Goal: Task Accomplishment & Management: Manage account settings

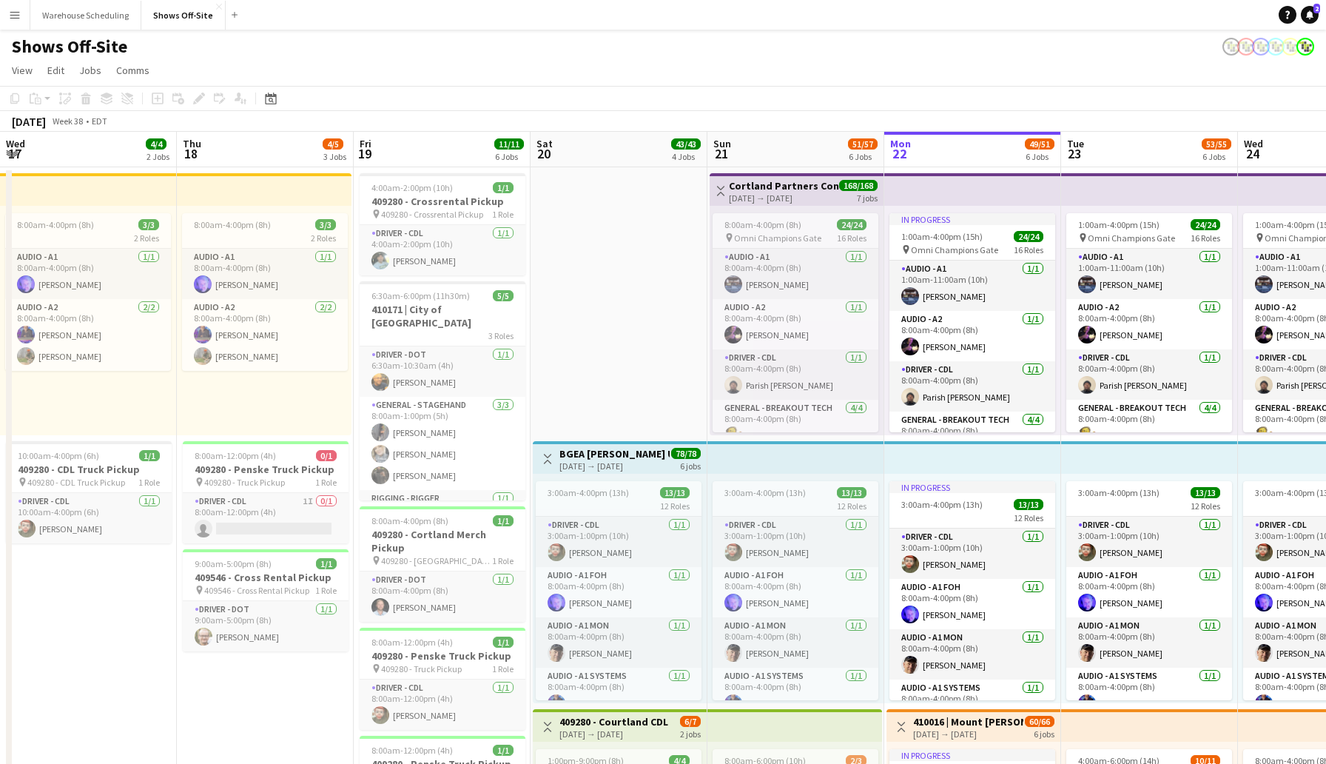
scroll to position [341, 0]
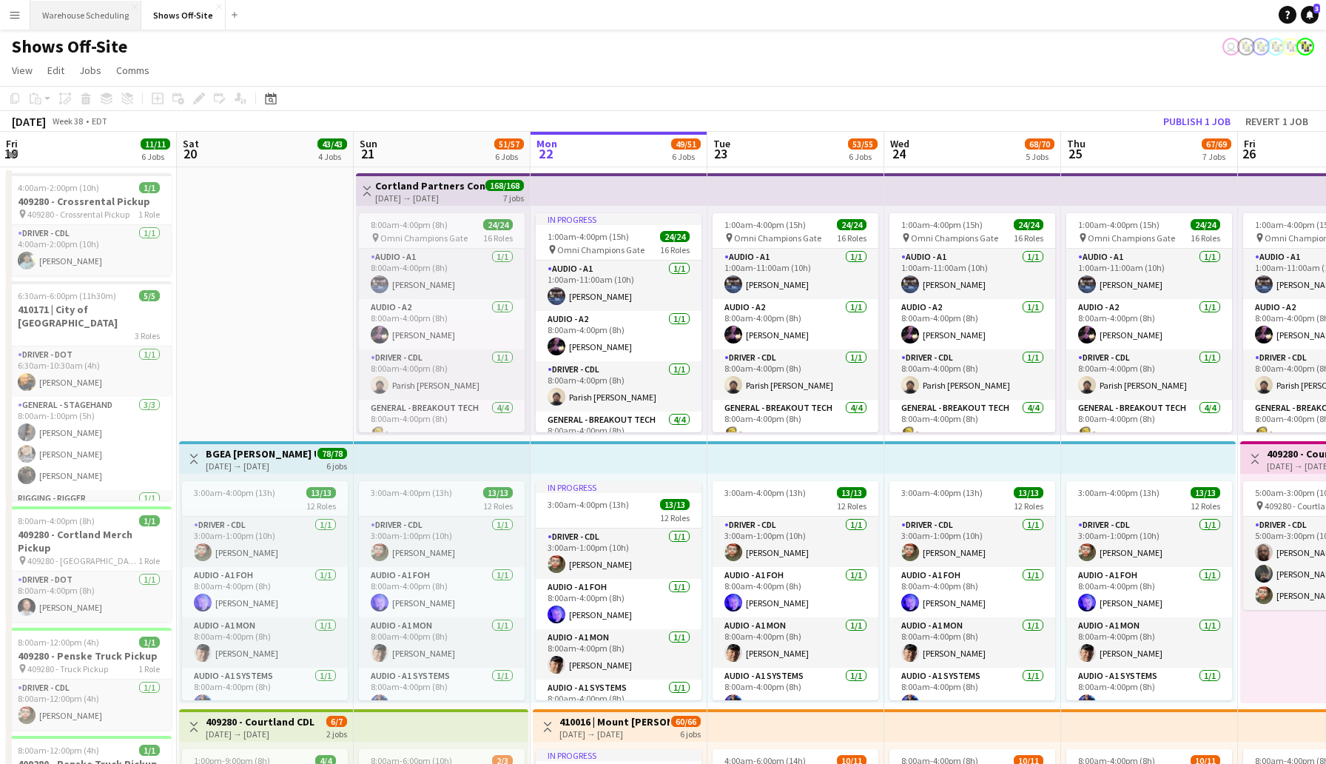
click at [110, 16] on button "Warehouse Scheduling Close" at bounding box center [85, 15] width 111 height 29
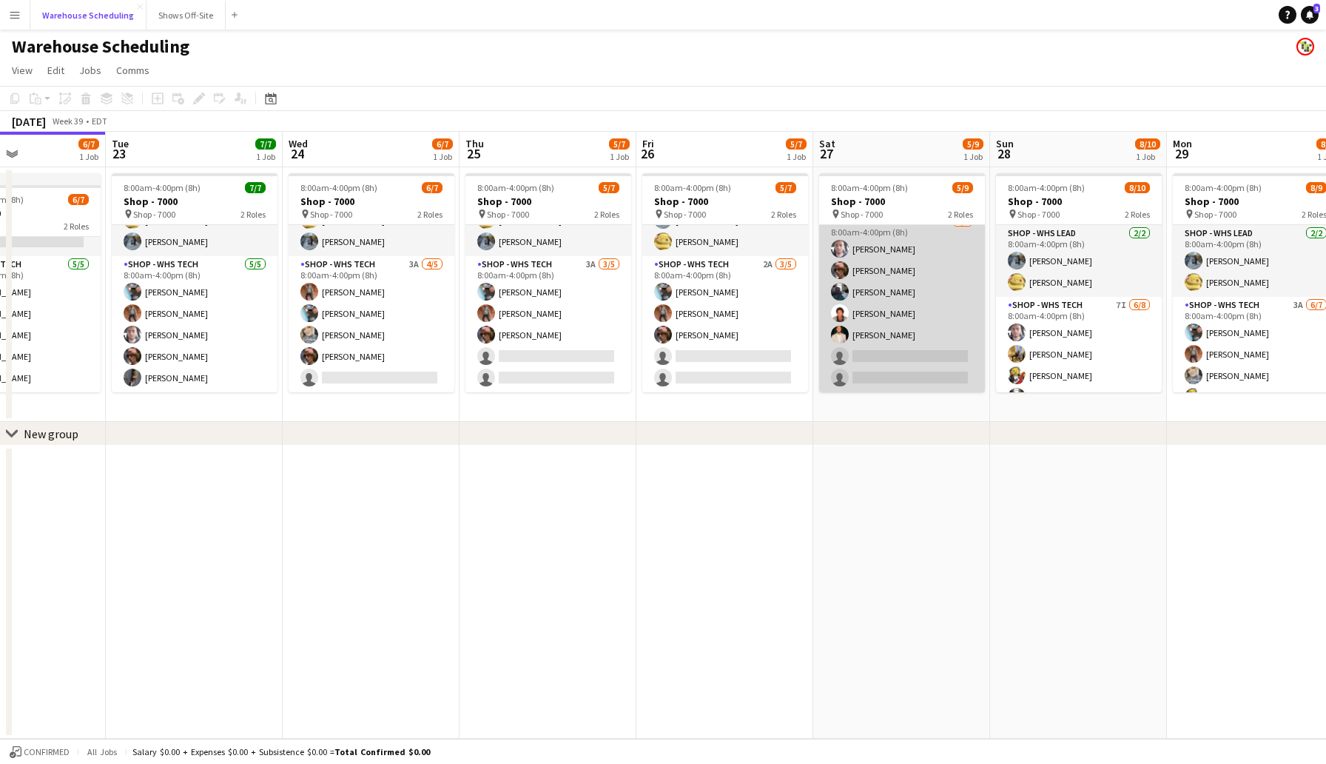
scroll to position [0, 415]
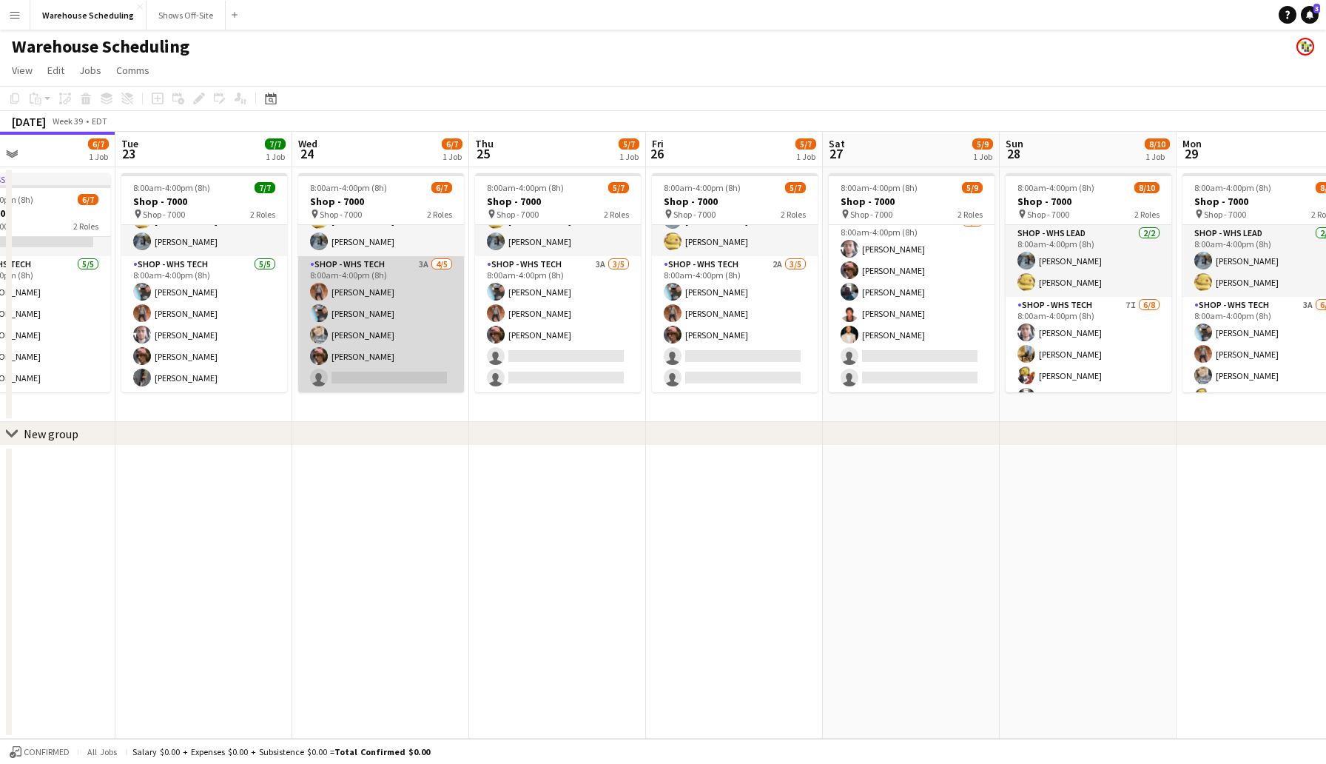
click at [385, 367] on app-card-role "Shop - WHS Tech 3A [DATE] 8:00am-4:00pm (8h) [PERSON_NAME] [PERSON_NAME] [PERSO…" at bounding box center [381, 324] width 166 height 136
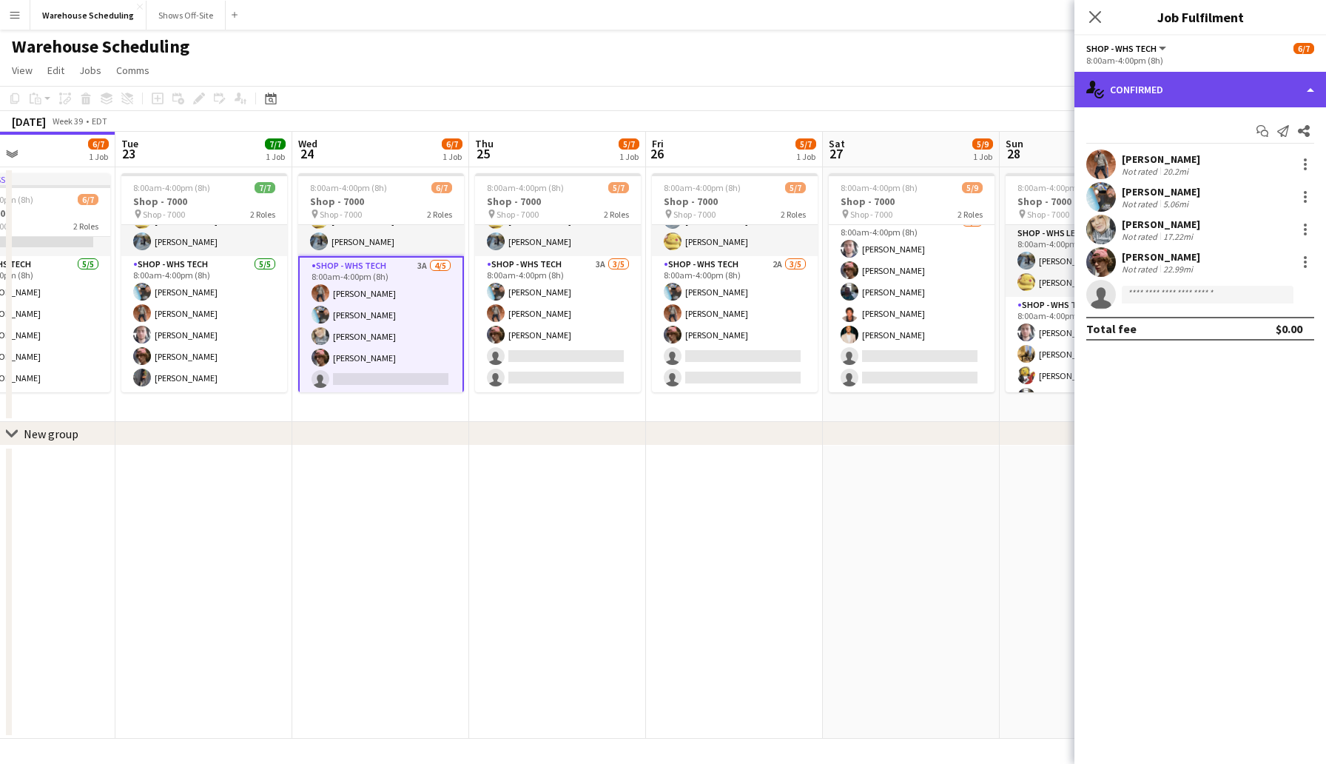
click at [1115, 94] on div "single-neutral-actions-check-2 Confirmed" at bounding box center [1200, 90] width 252 height 36
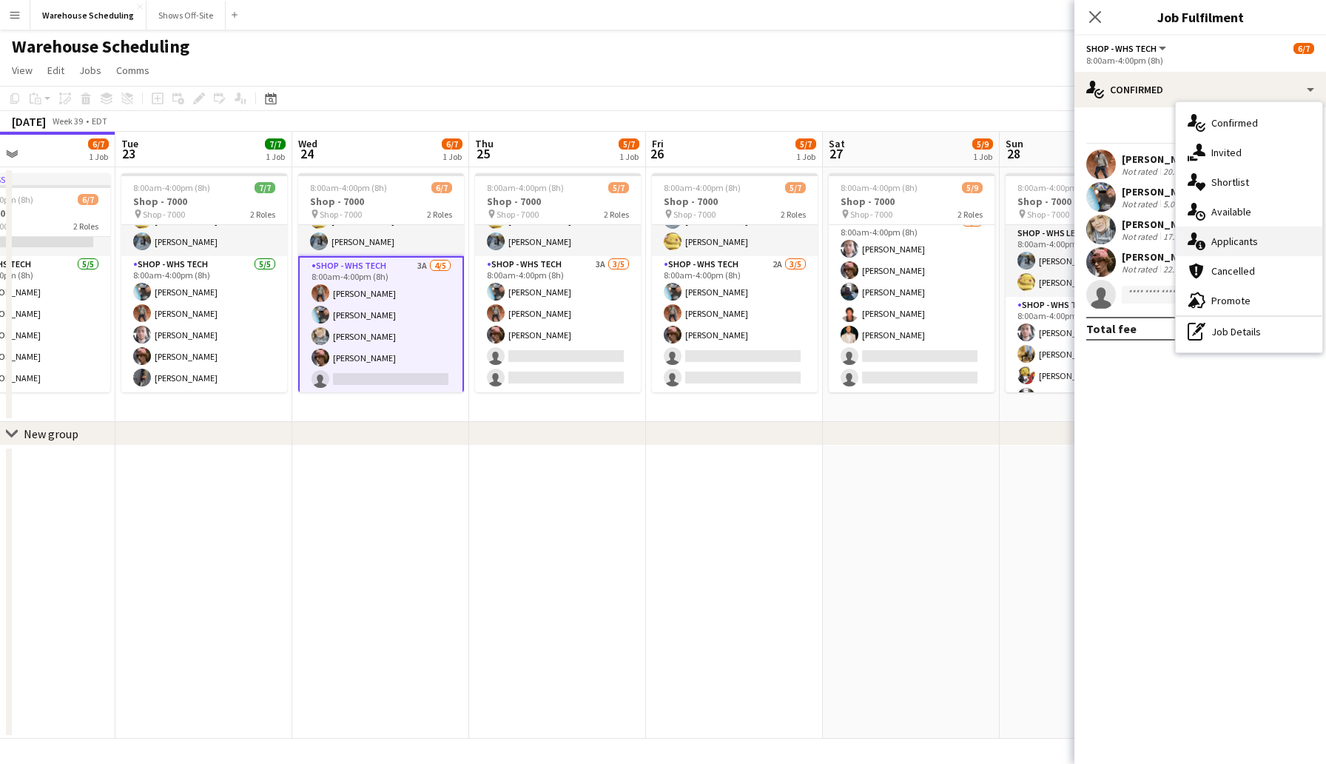
click at [1240, 239] on span "Applicants" at bounding box center [1234, 241] width 47 height 13
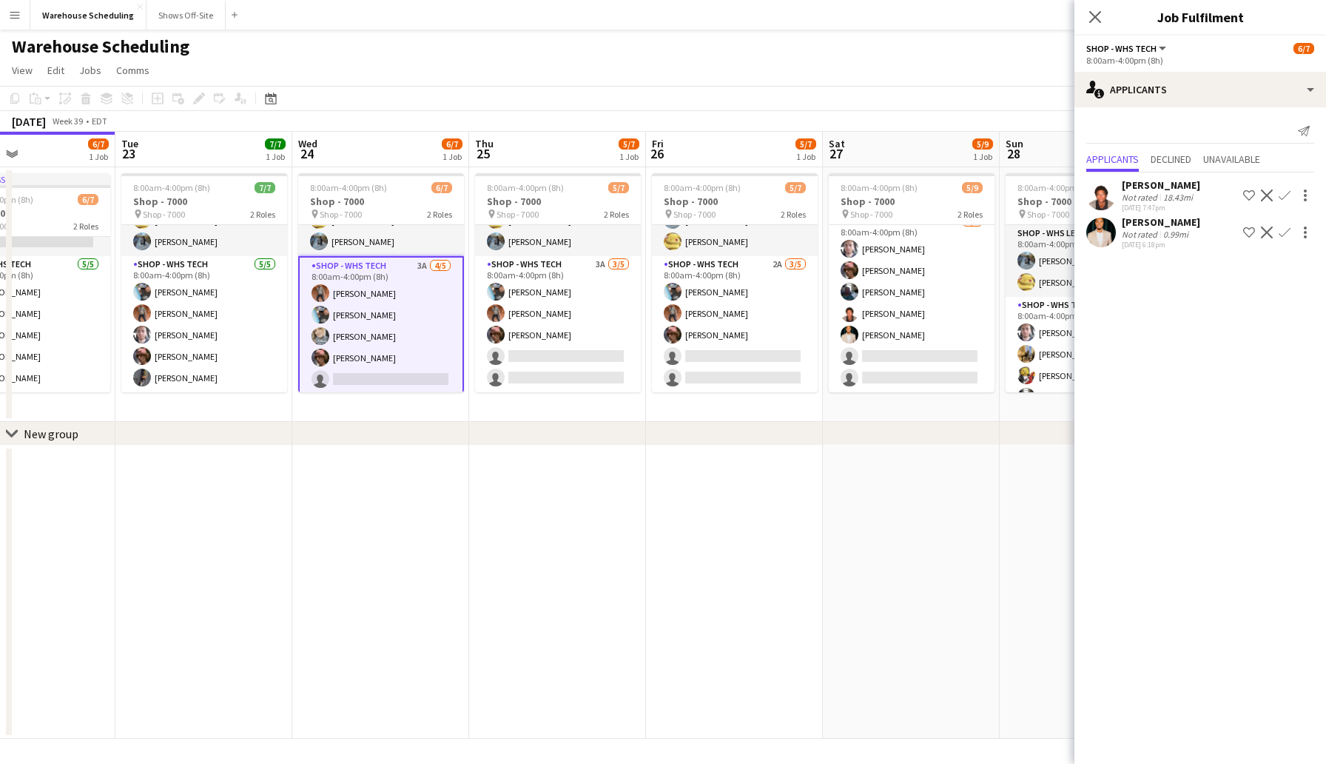
click at [1284, 231] on app-icon "Confirm" at bounding box center [1285, 232] width 12 height 12
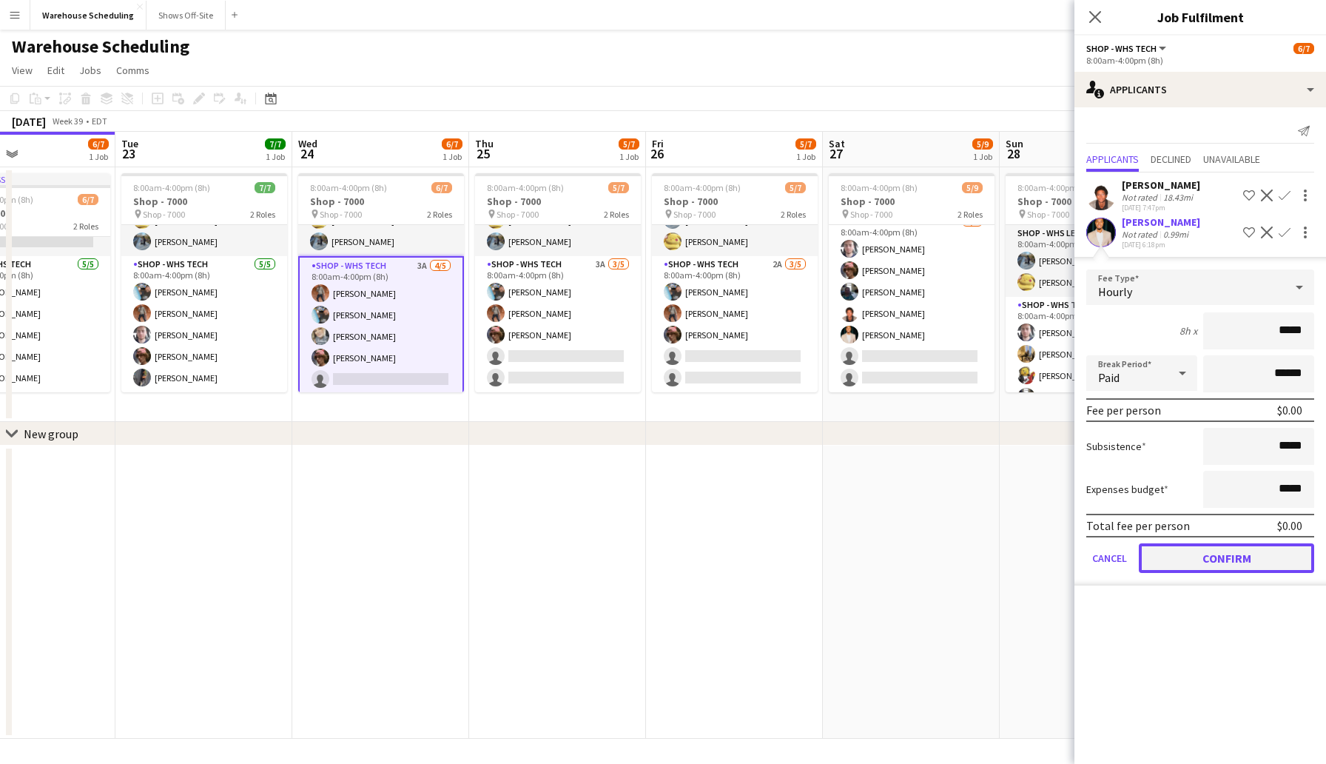
click at [1263, 561] on button "Confirm" at bounding box center [1226, 558] width 175 height 30
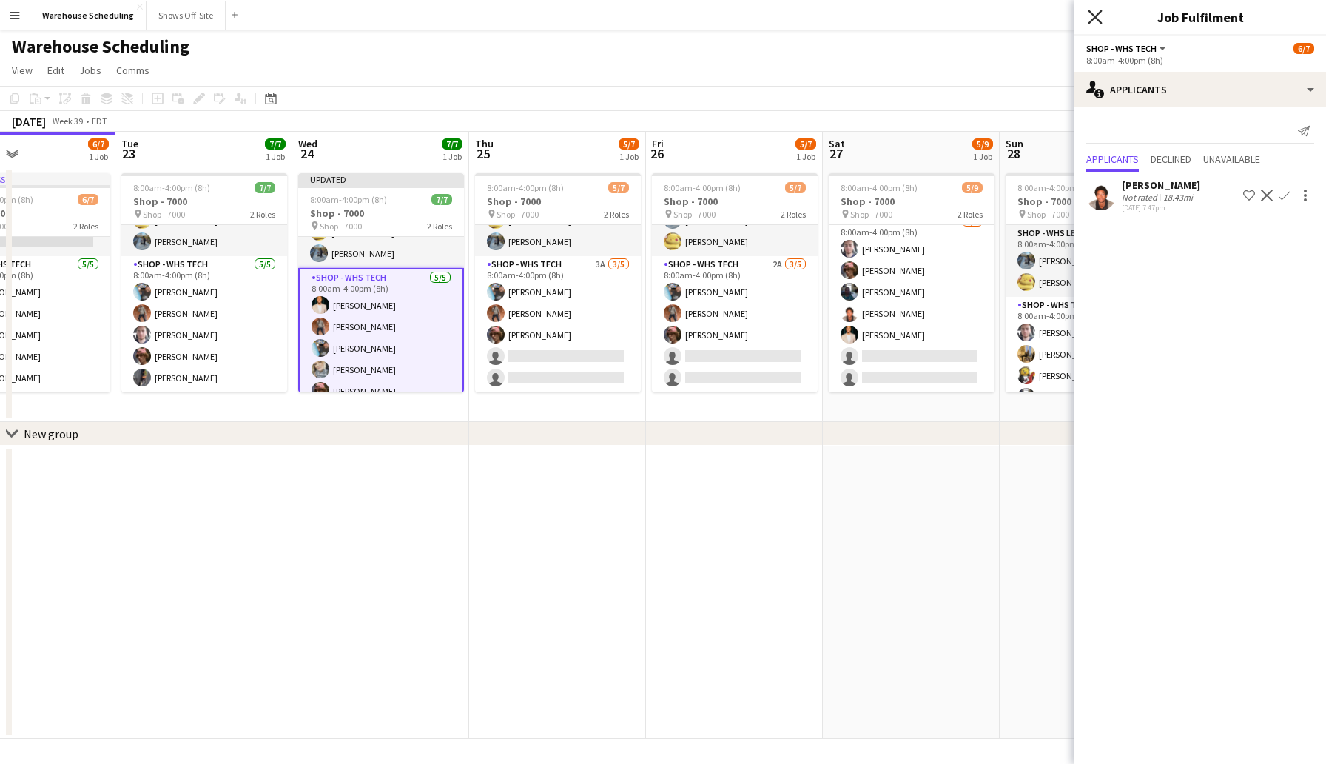
click at [1100, 21] on icon at bounding box center [1095, 17] width 14 height 14
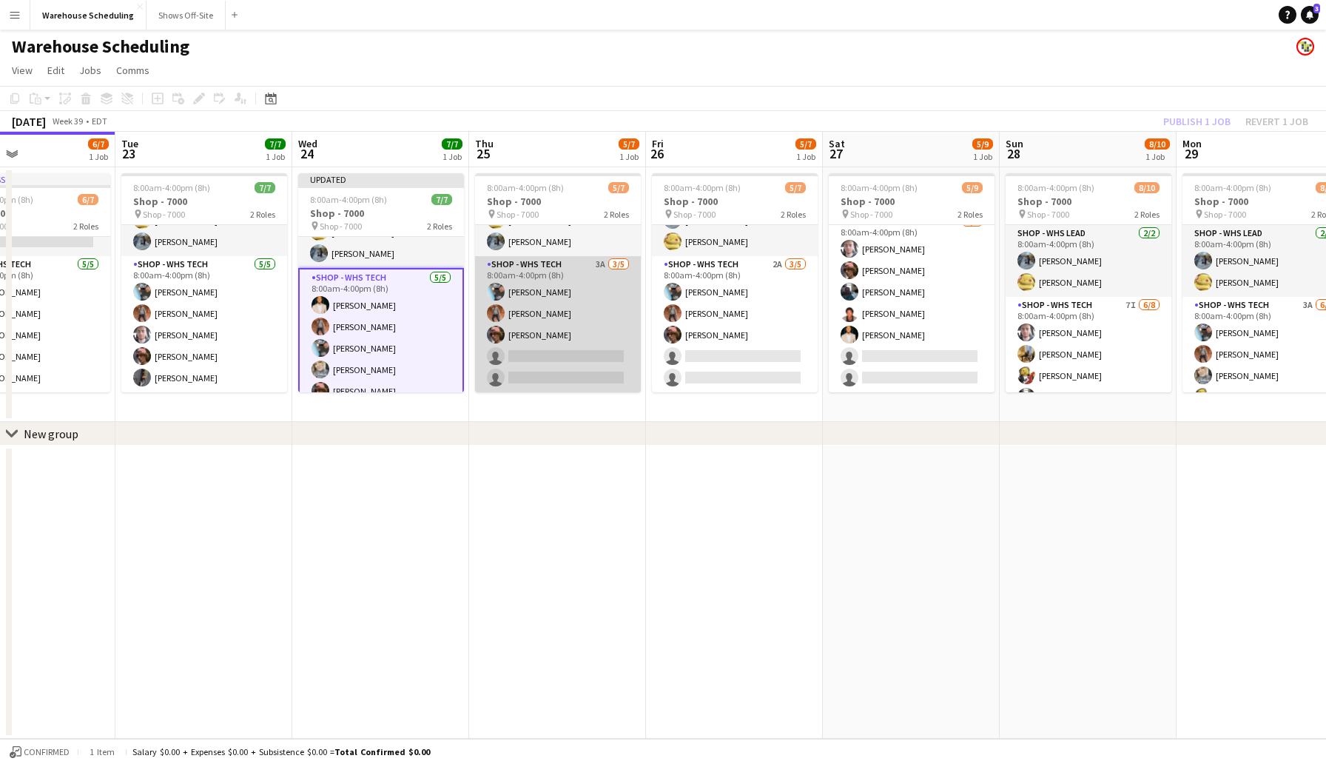
click at [512, 358] on app-card-role "Shop - WHS Tech 3A [DATE] 8:00am-4:00pm (8h) [PERSON_NAME] [PERSON_NAME] [PERSO…" at bounding box center [558, 324] width 166 height 136
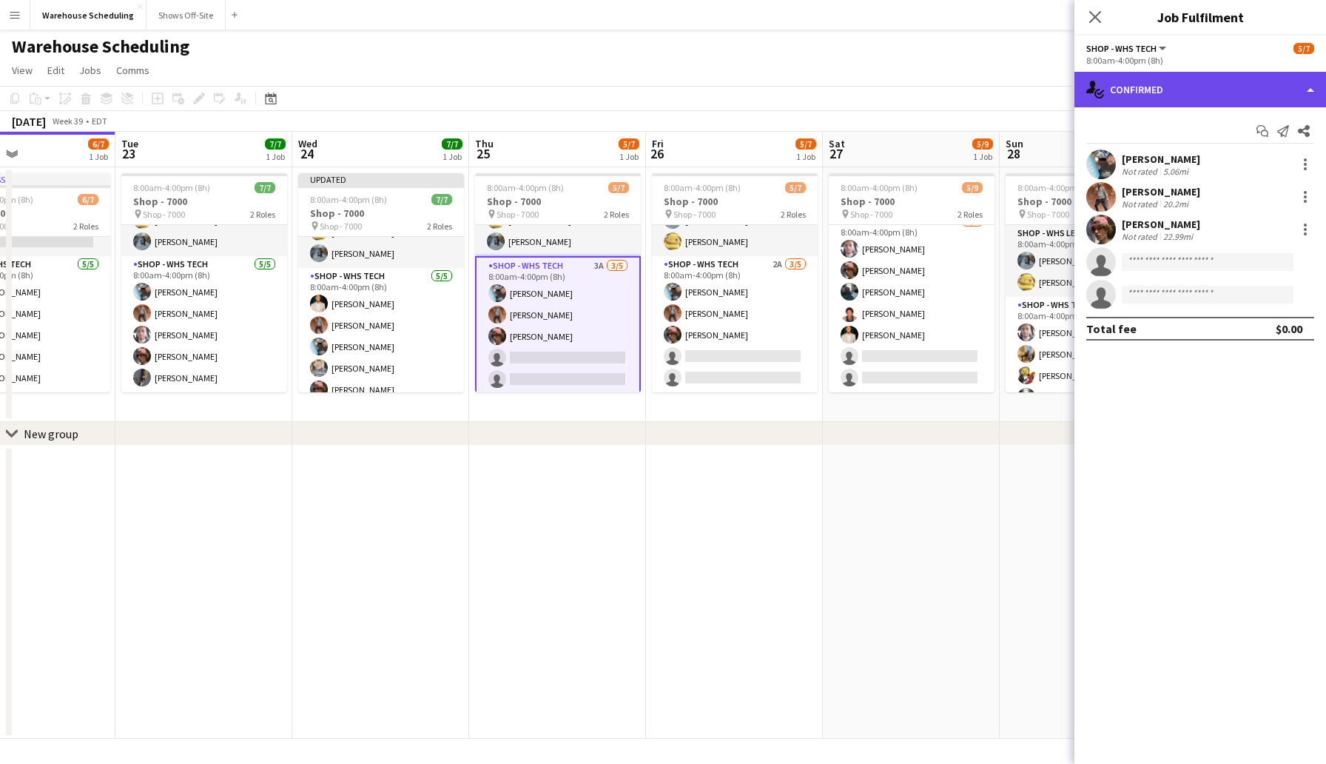
click at [1153, 85] on div "single-neutral-actions-check-2 Confirmed" at bounding box center [1200, 90] width 252 height 36
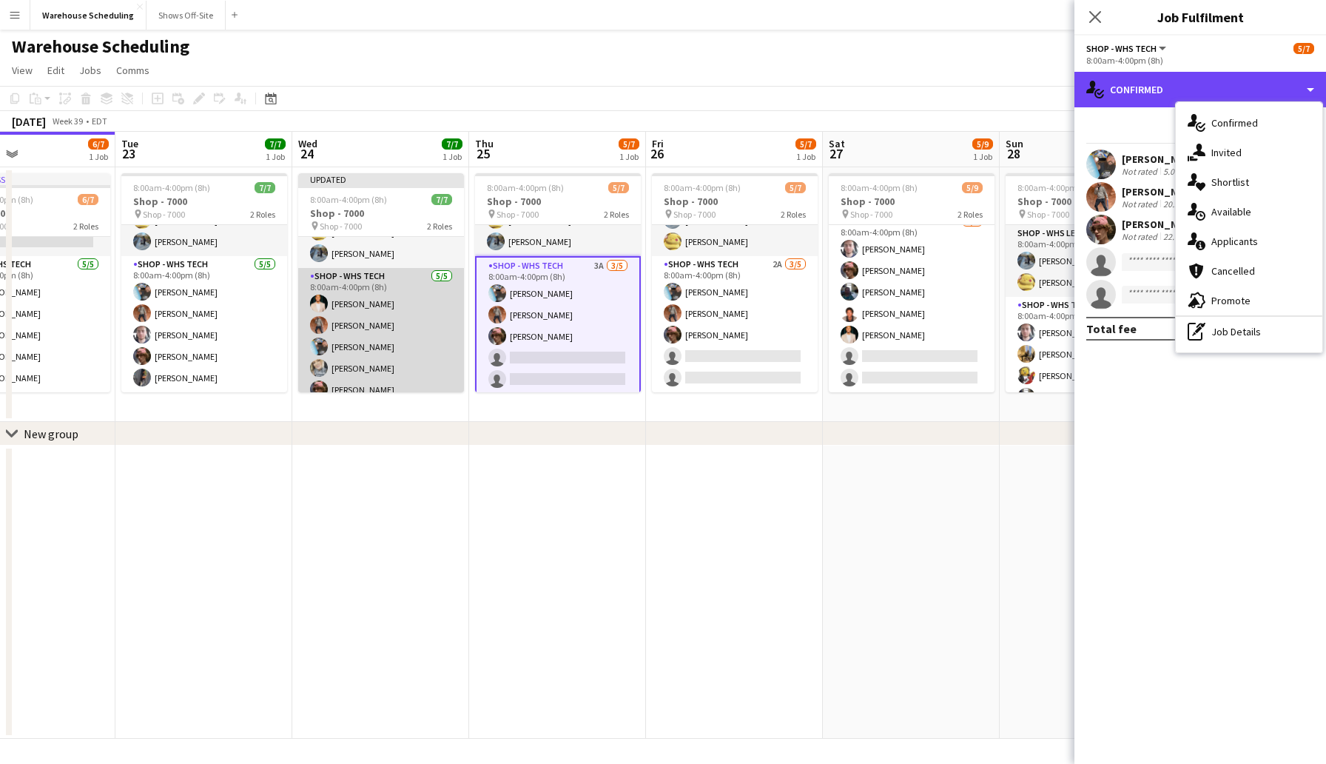
scroll to position [53, 0]
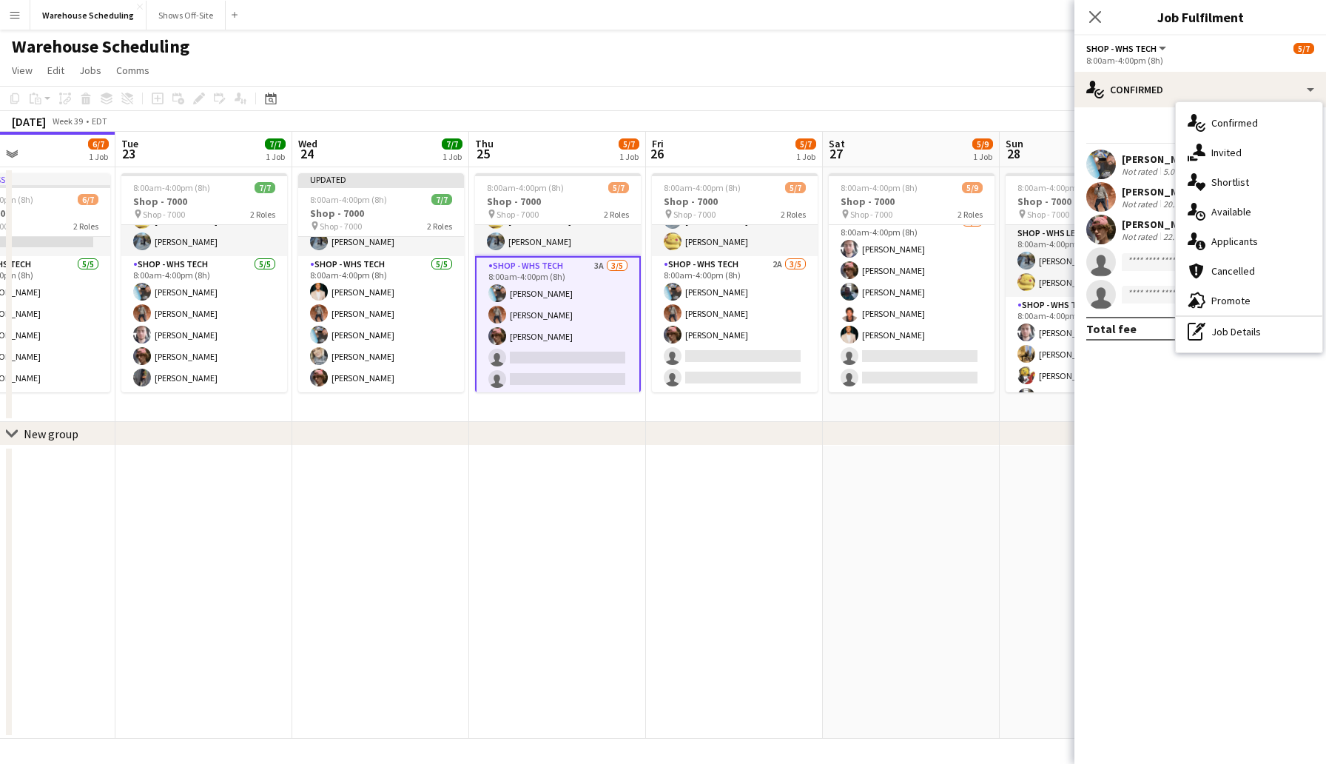
click at [534, 358] on app-card-role "Shop - WHS Tech 3A [DATE] 8:00am-4:00pm (8h) [PERSON_NAME] [PERSON_NAME] [PERSO…" at bounding box center [558, 325] width 166 height 139
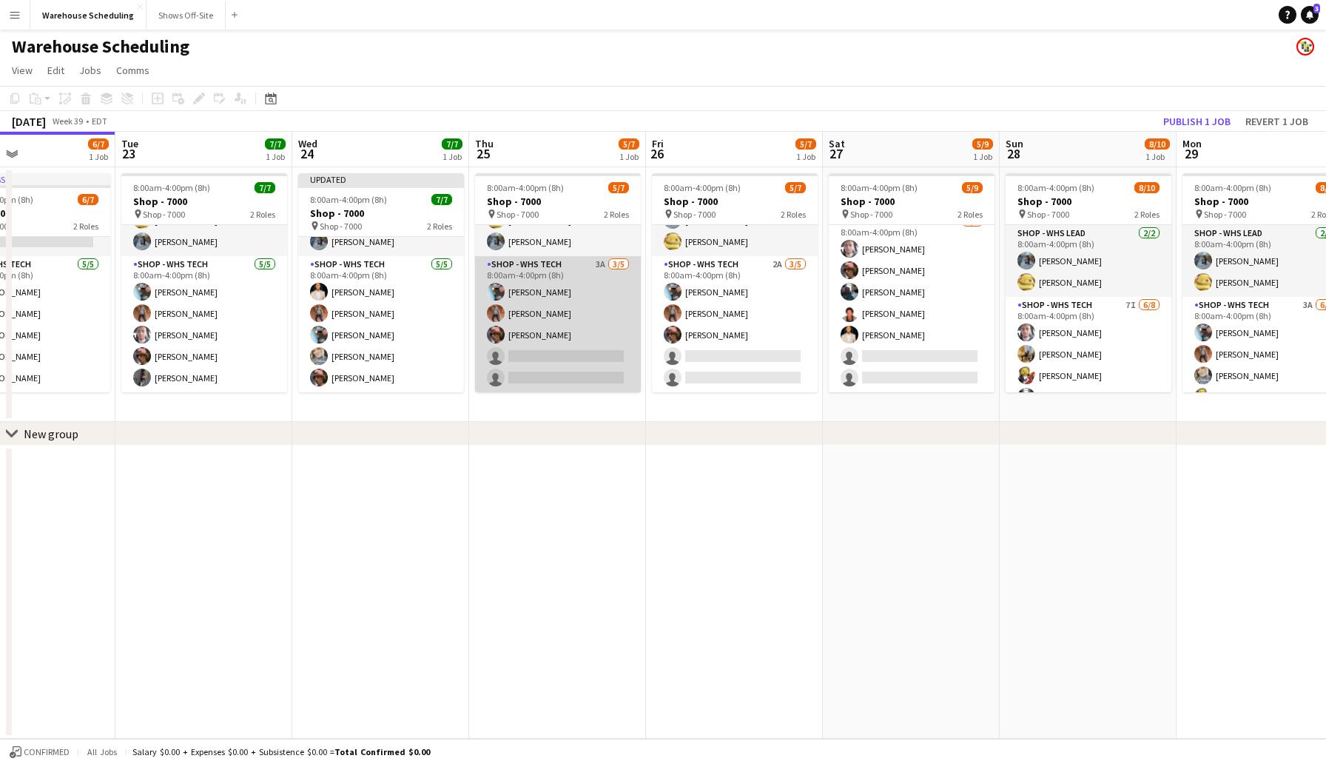
click at [534, 358] on app-card-role "Shop - WHS Tech 3A [DATE] 8:00am-4:00pm (8h) [PERSON_NAME] [PERSON_NAME] [PERSO…" at bounding box center [558, 324] width 166 height 136
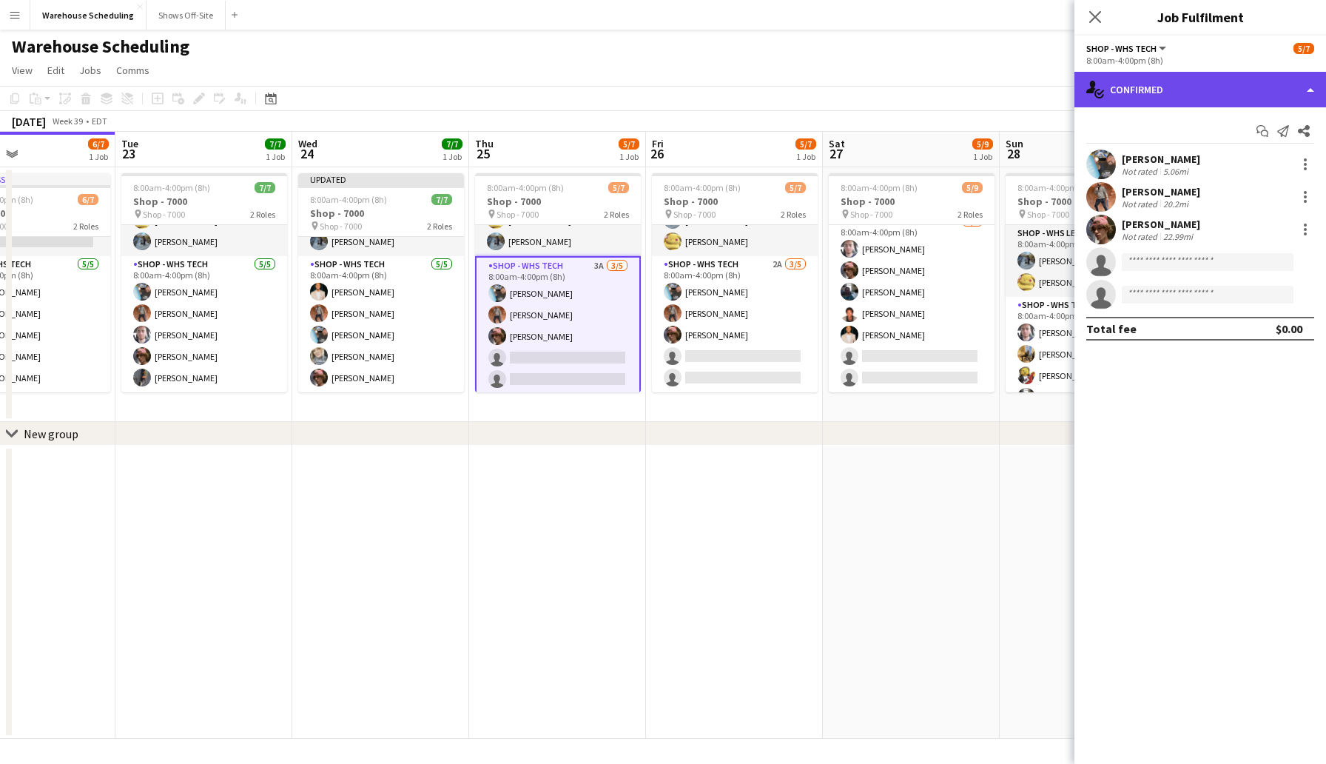
click at [1236, 81] on div "single-neutral-actions-check-2 Confirmed" at bounding box center [1200, 90] width 252 height 36
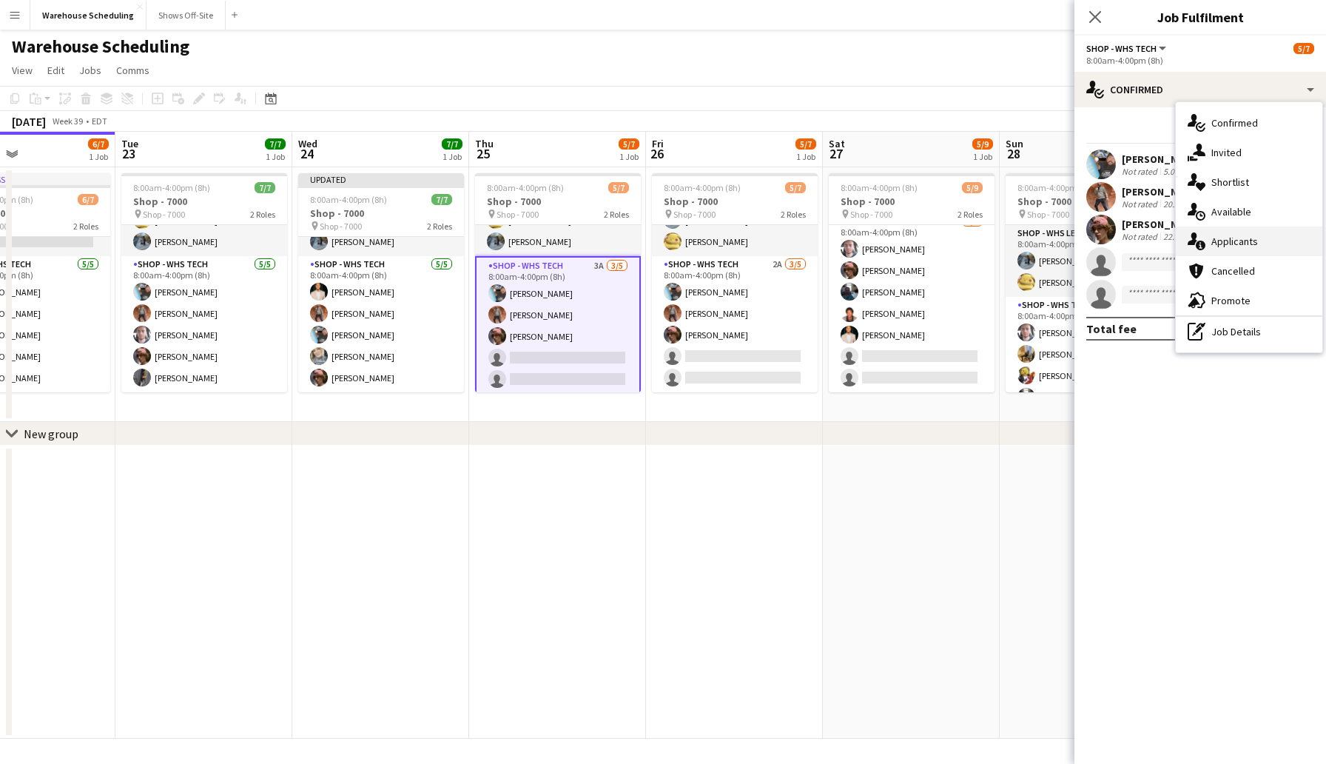
click at [1232, 247] on span "Applicants" at bounding box center [1234, 241] width 47 height 13
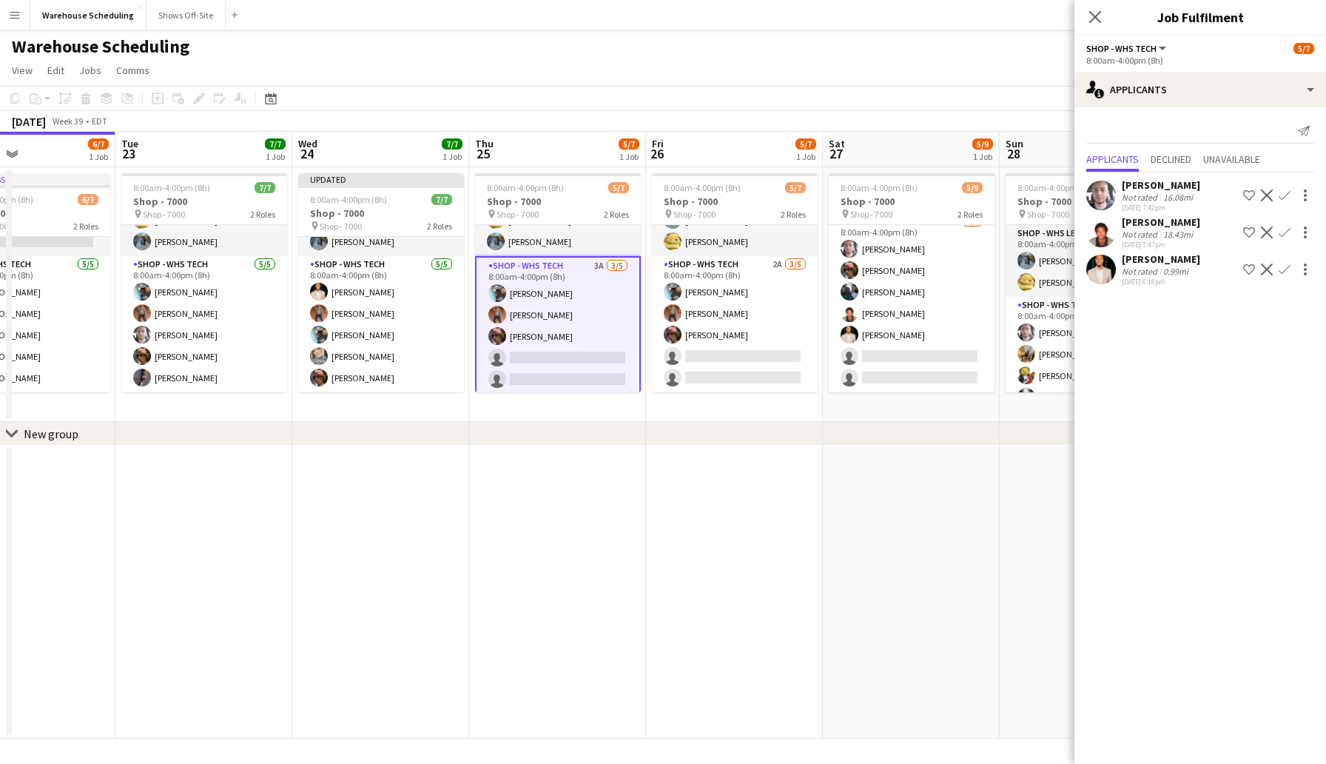
click at [1284, 270] on app-icon "Confirm" at bounding box center [1285, 269] width 12 height 12
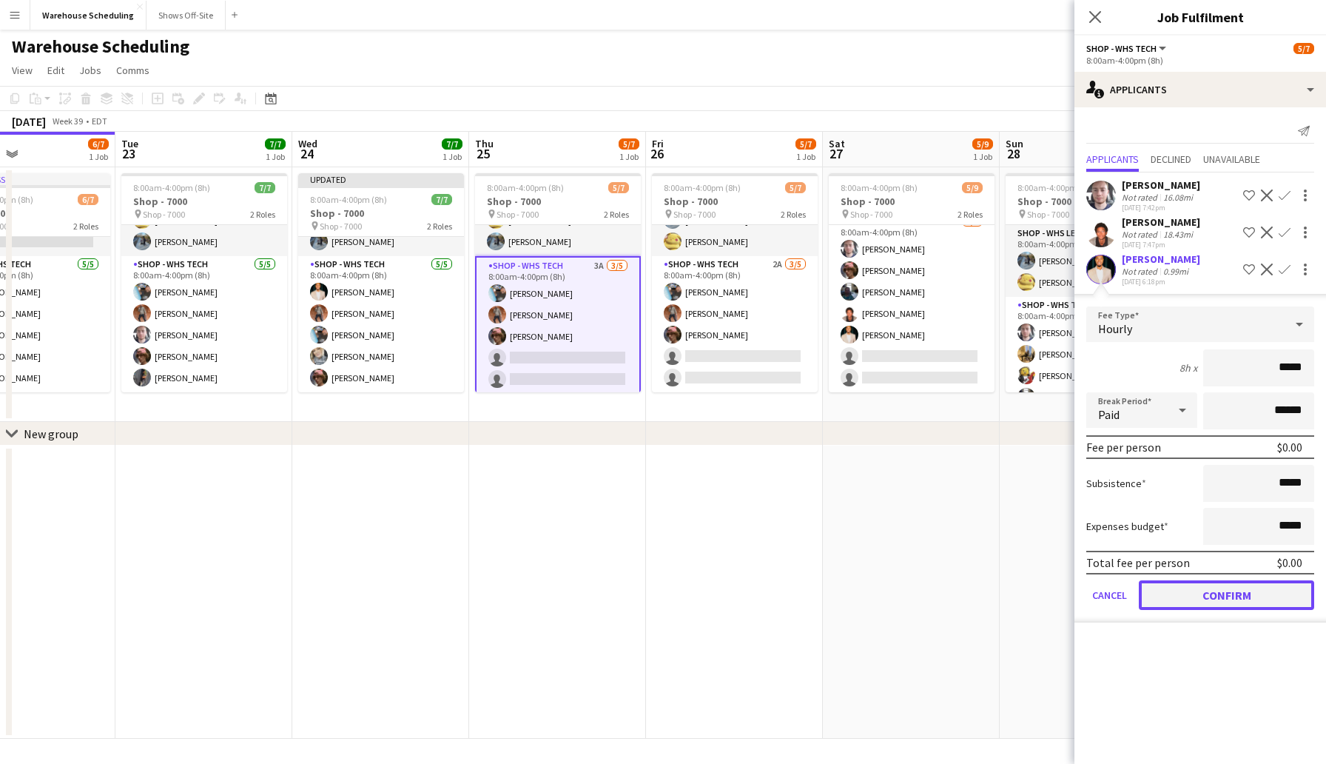
click at [1215, 585] on button "Confirm" at bounding box center [1226, 595] width 175 height 30
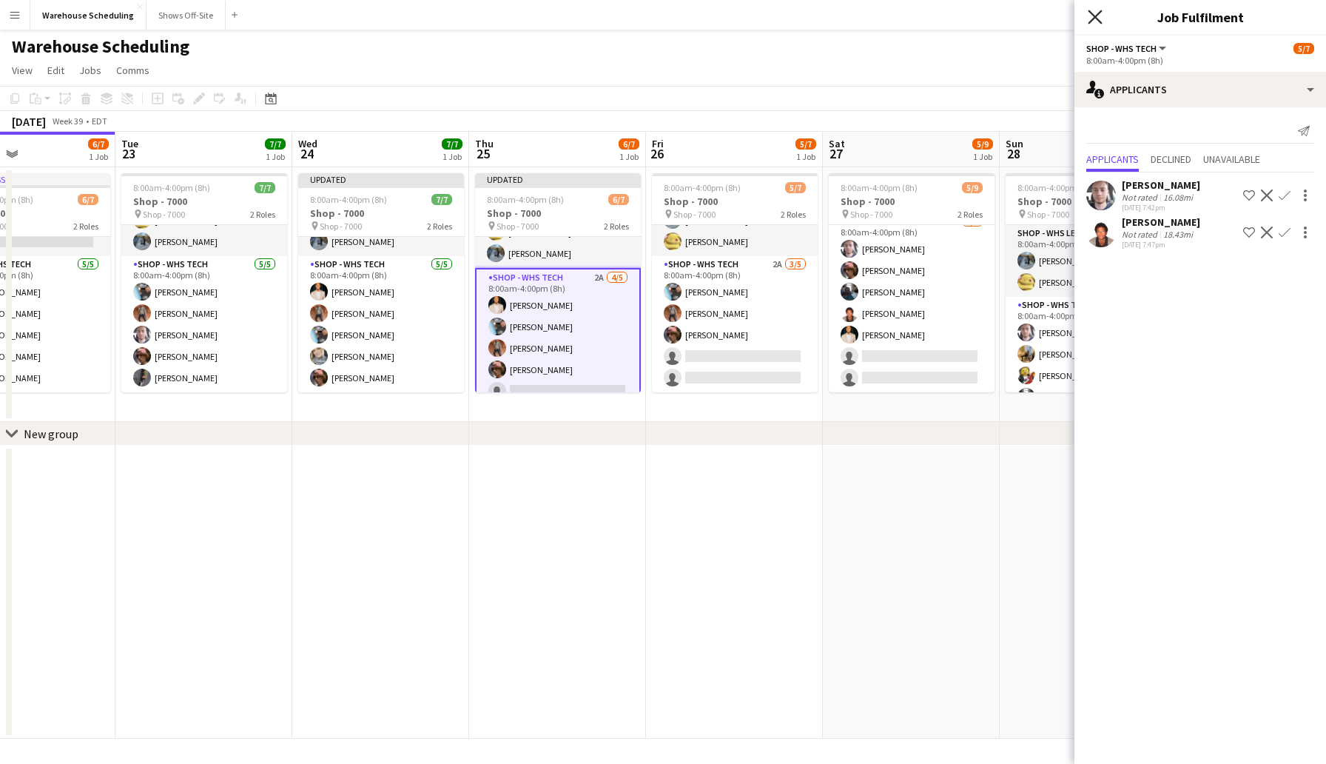
click at [1093, 13] on icon "Close pop-in" at bounding box center [1095, 17] width 14 height 14
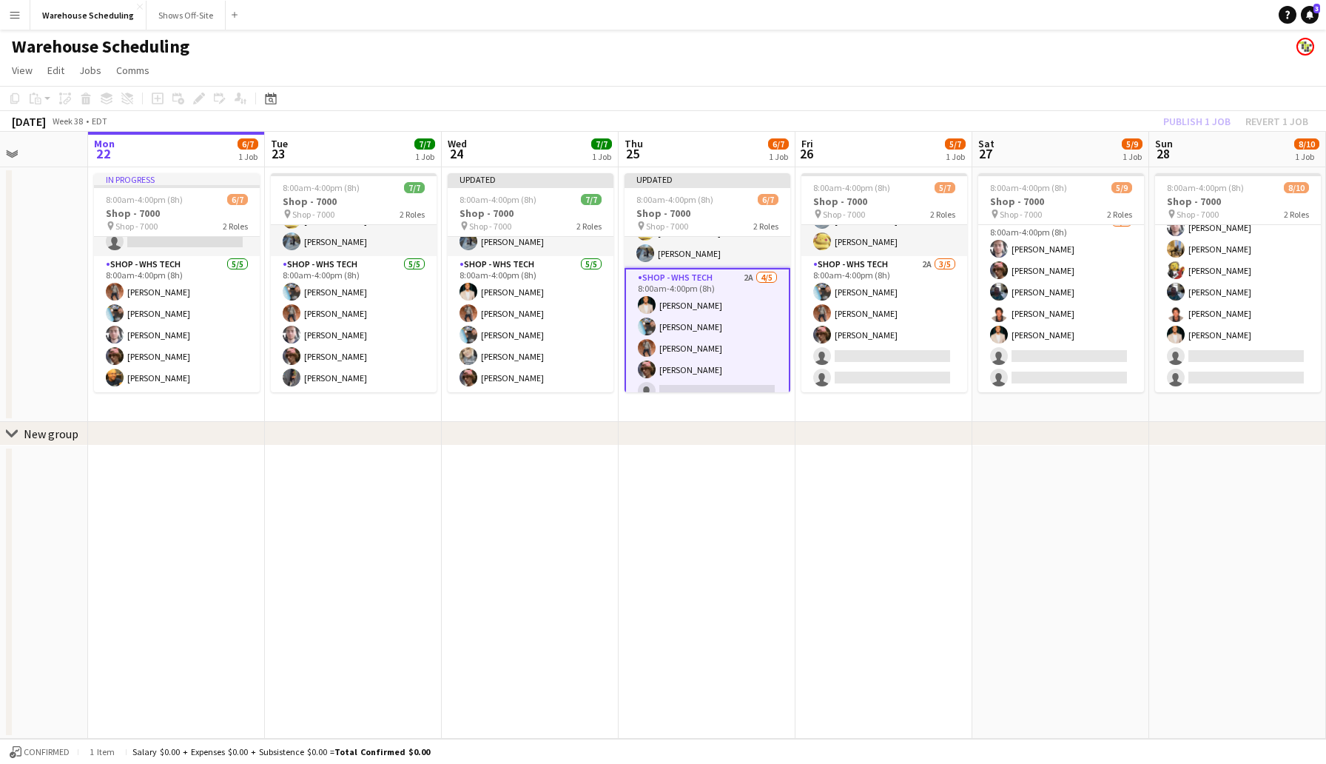
scroll to position [56, 0]
click at [718, 435] on div "chevron-right New group" at bounding box center [663, 434] width 1326 height 24
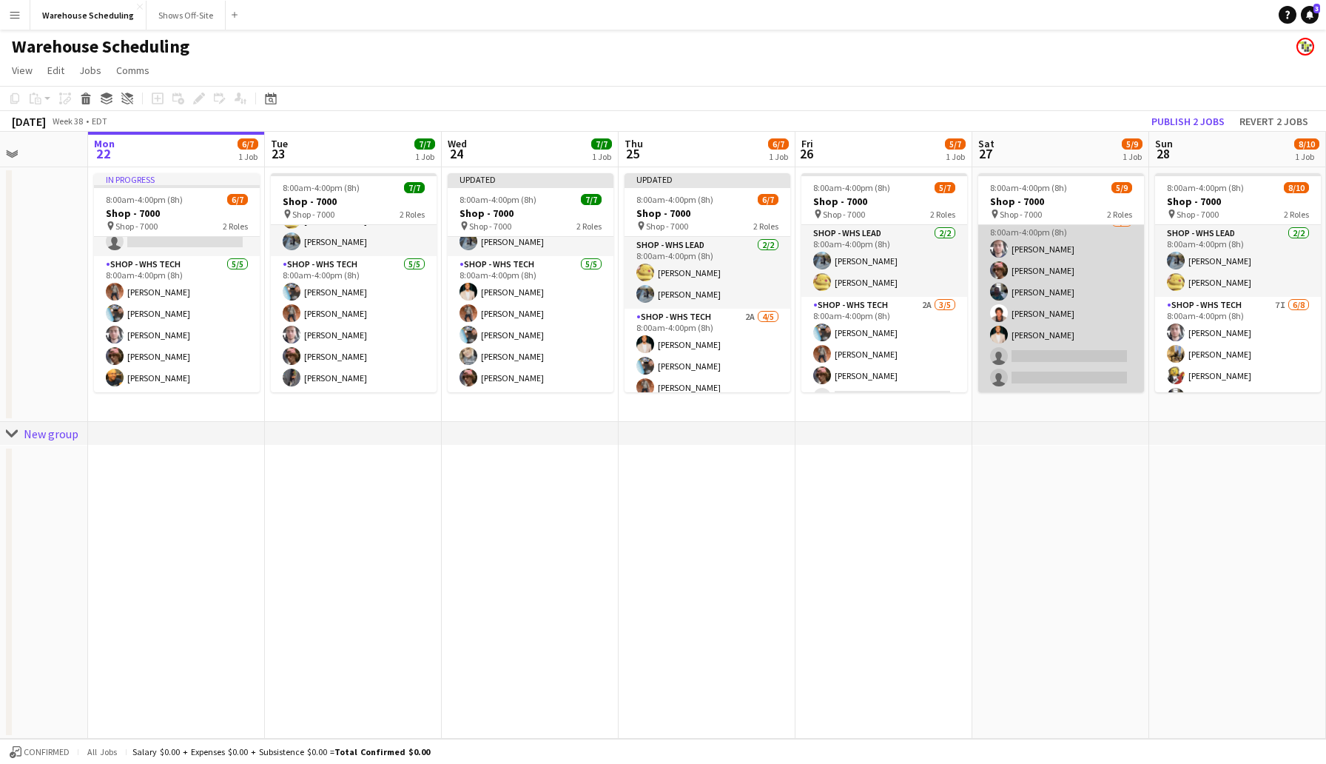
scroll to position [0, 0]
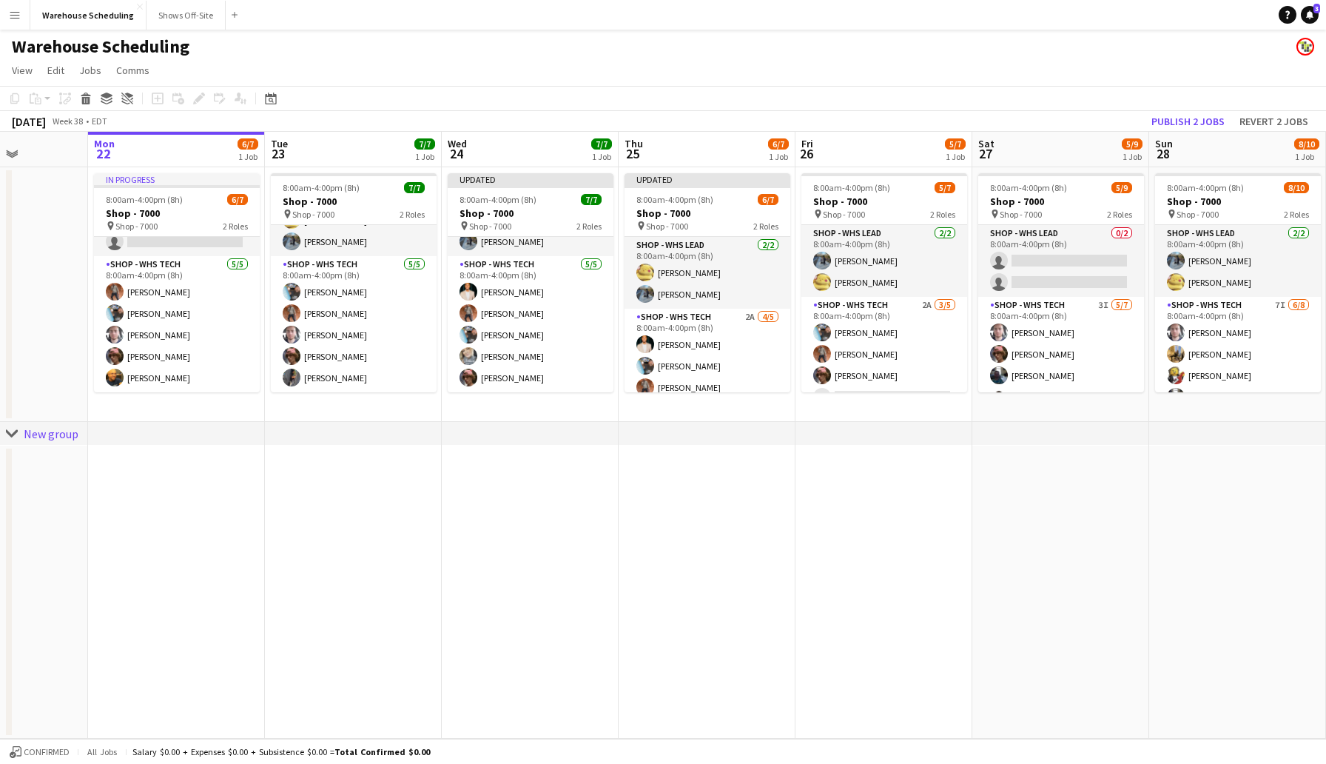
click at [1078, 122] on div "[DATE] Week 38 • EDT Publish 2 jobs Revert 2 jobs" at bounding box center [663, 121] width 1326 height 21
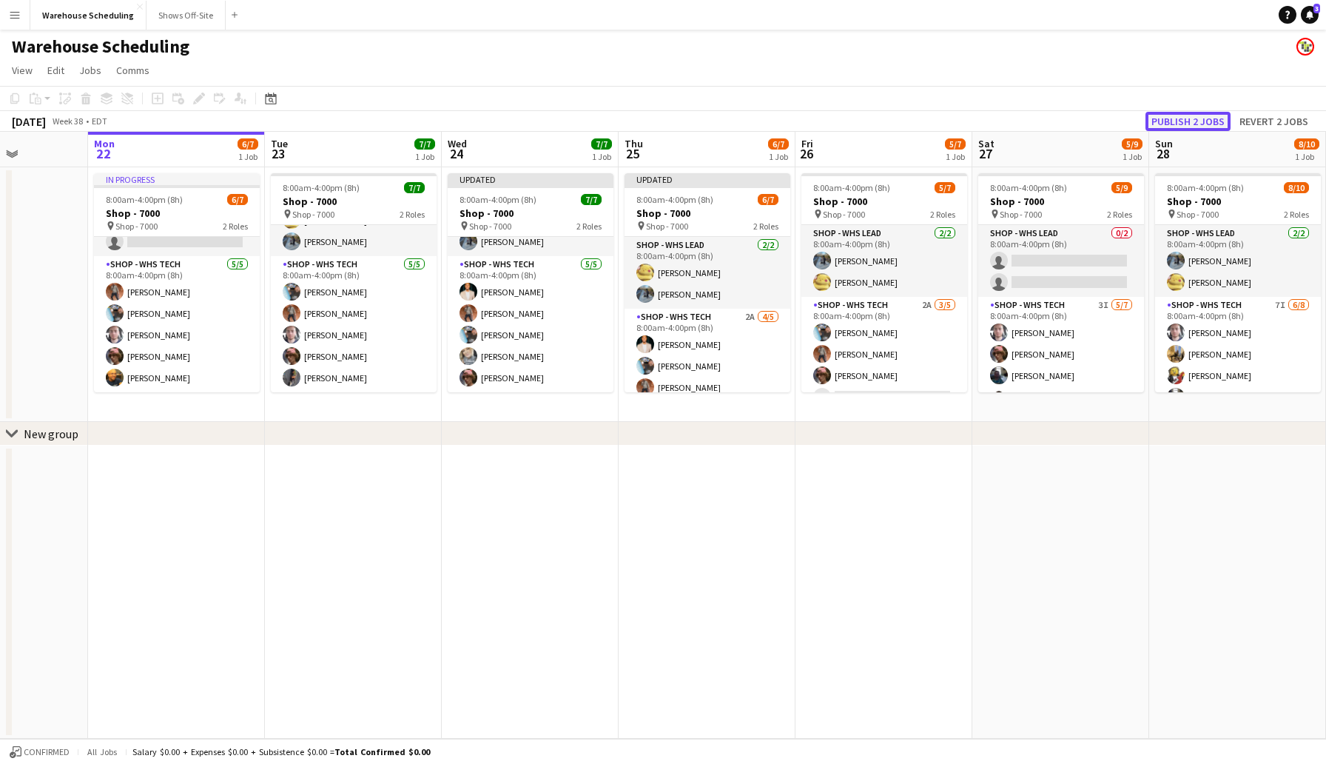
click at [1179, 119] on button "Publish 2 jobs" at bounding box center [1188, 121] width 85 height 19
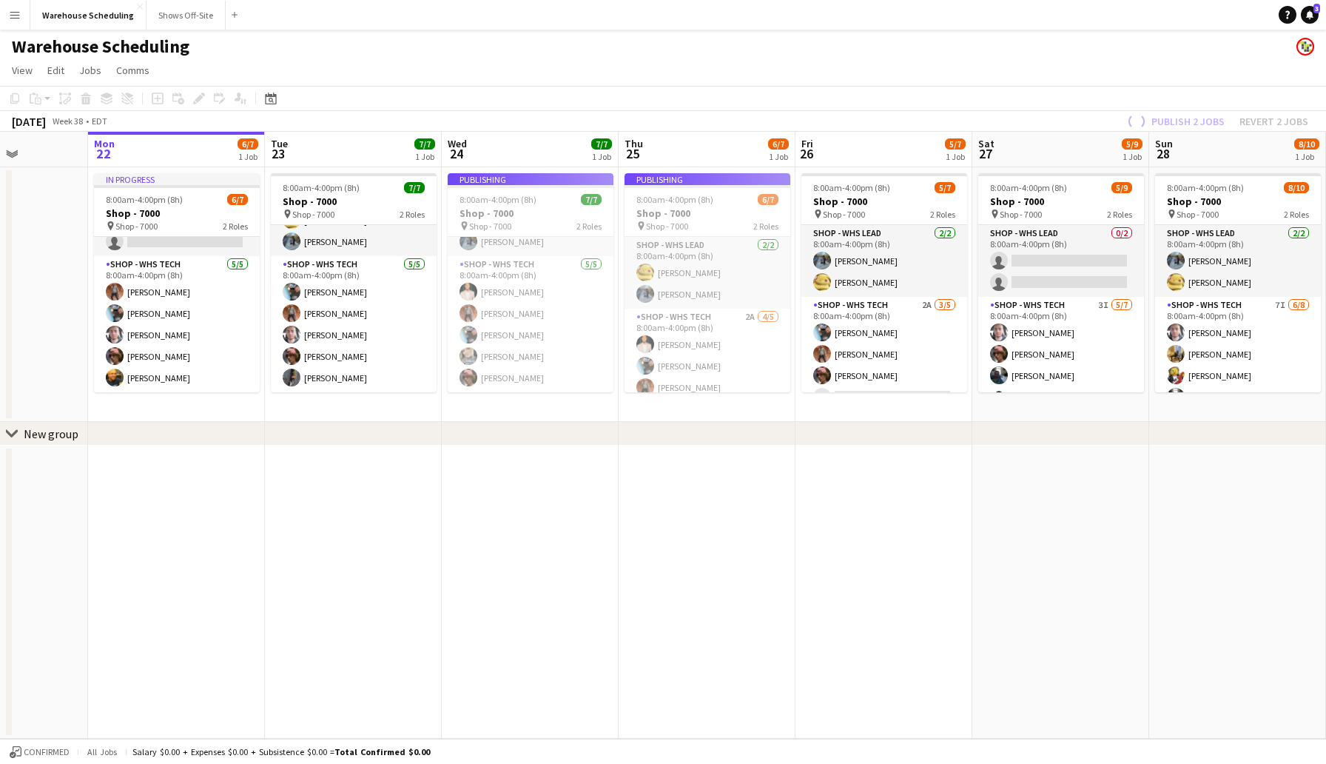
scroll to position [41, 0]
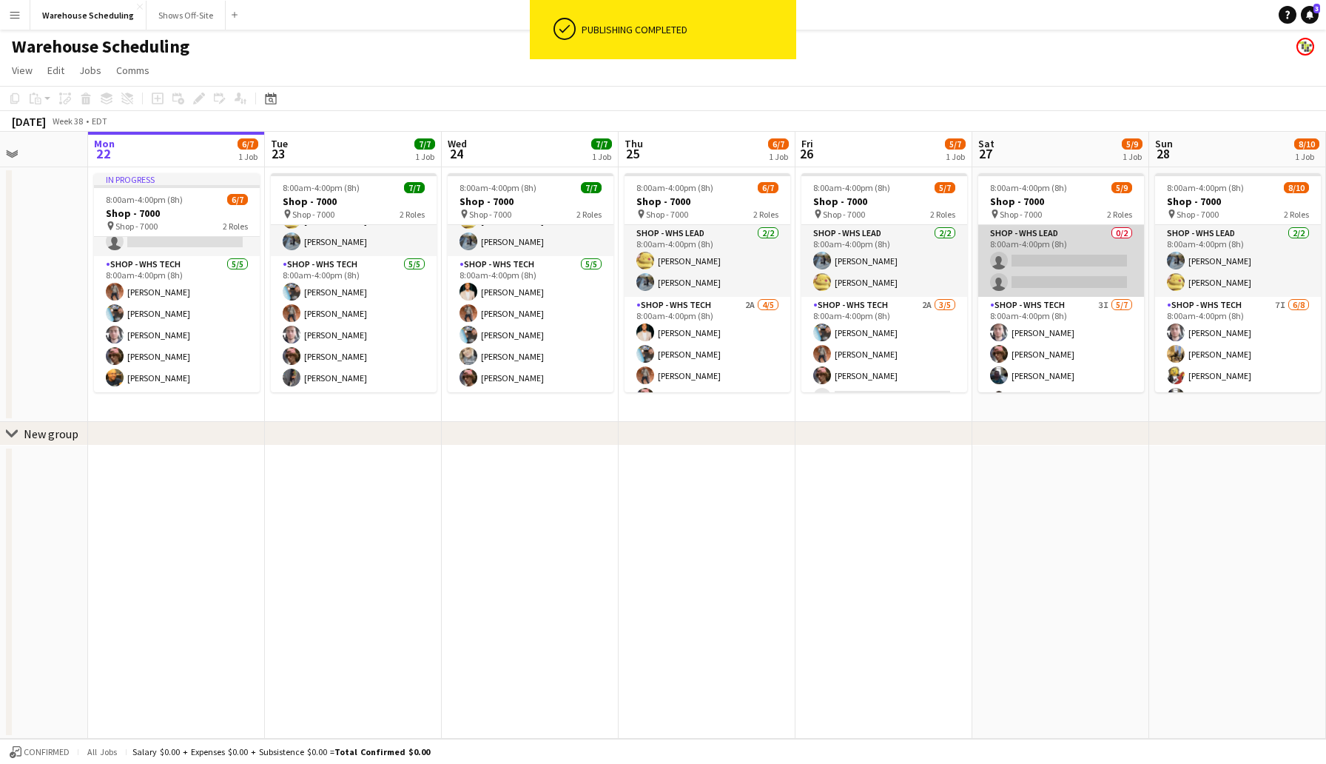
click at [1043, 261] on app-card-role "Shop - WHS Lead 0/2 8:00am-4:00pm (8h) single-neutral-actions single-neutral-ac…" at bounding box center [1061, 261] width 166 height 72
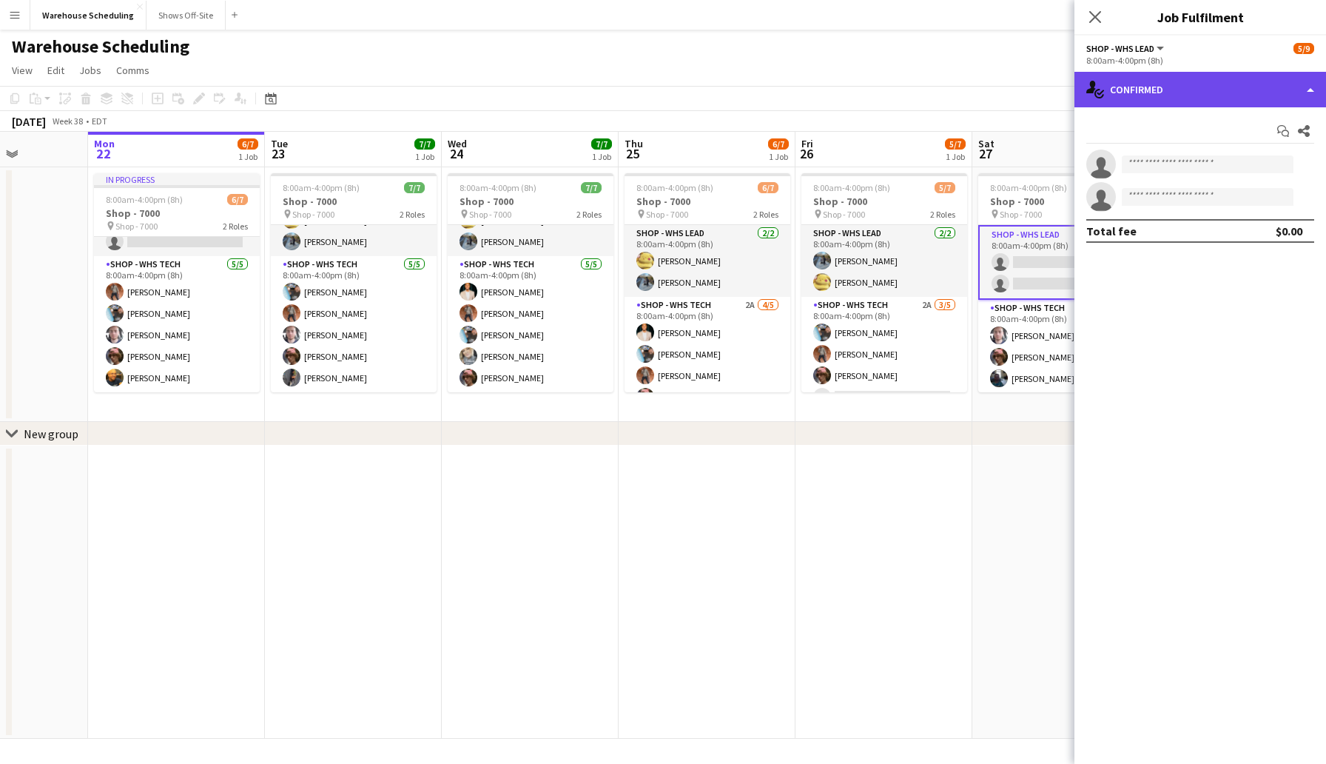
click at [1171, 89] on div "single-neutral-actions-check-2 Confirmed" at bounding box center [1200, 90] width 252 height 36
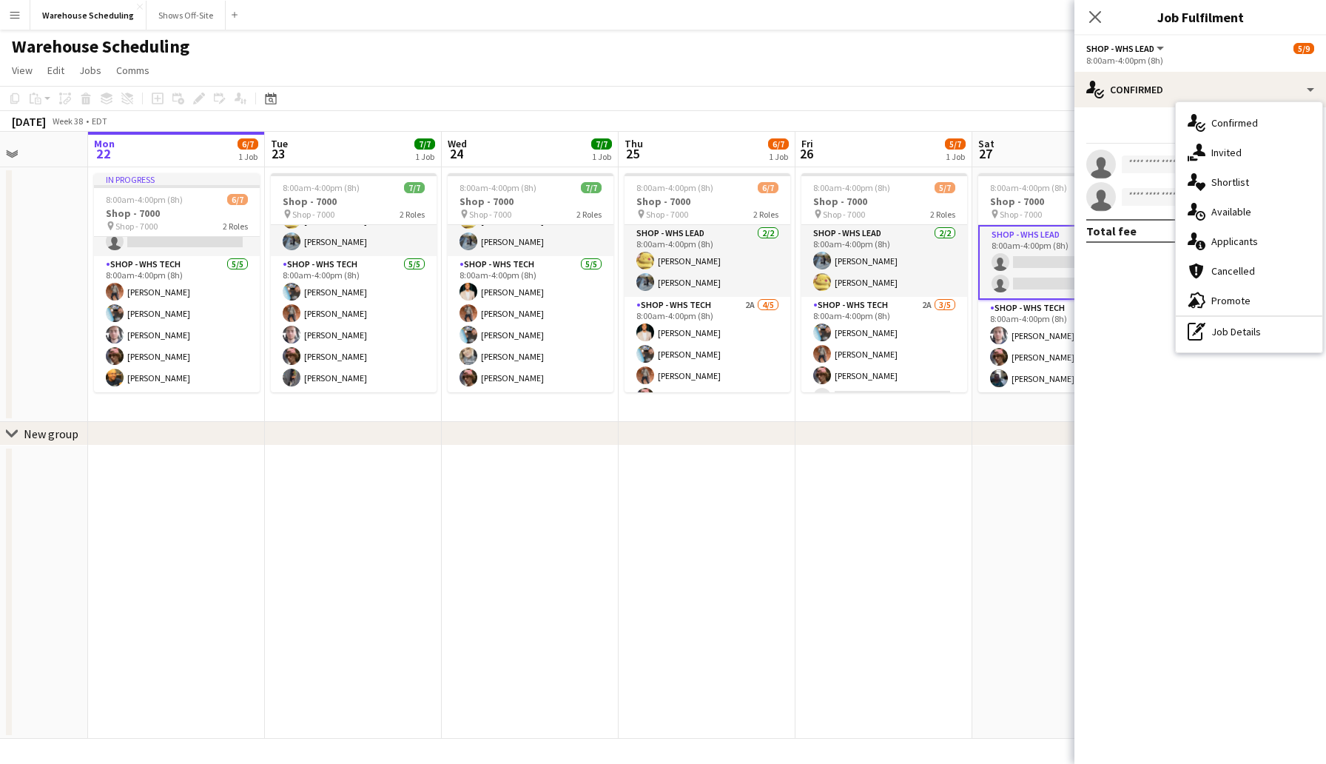
click at [1109, 127] on div "Start chat Share" at bounding box center [1200, 131] width 228 height 24
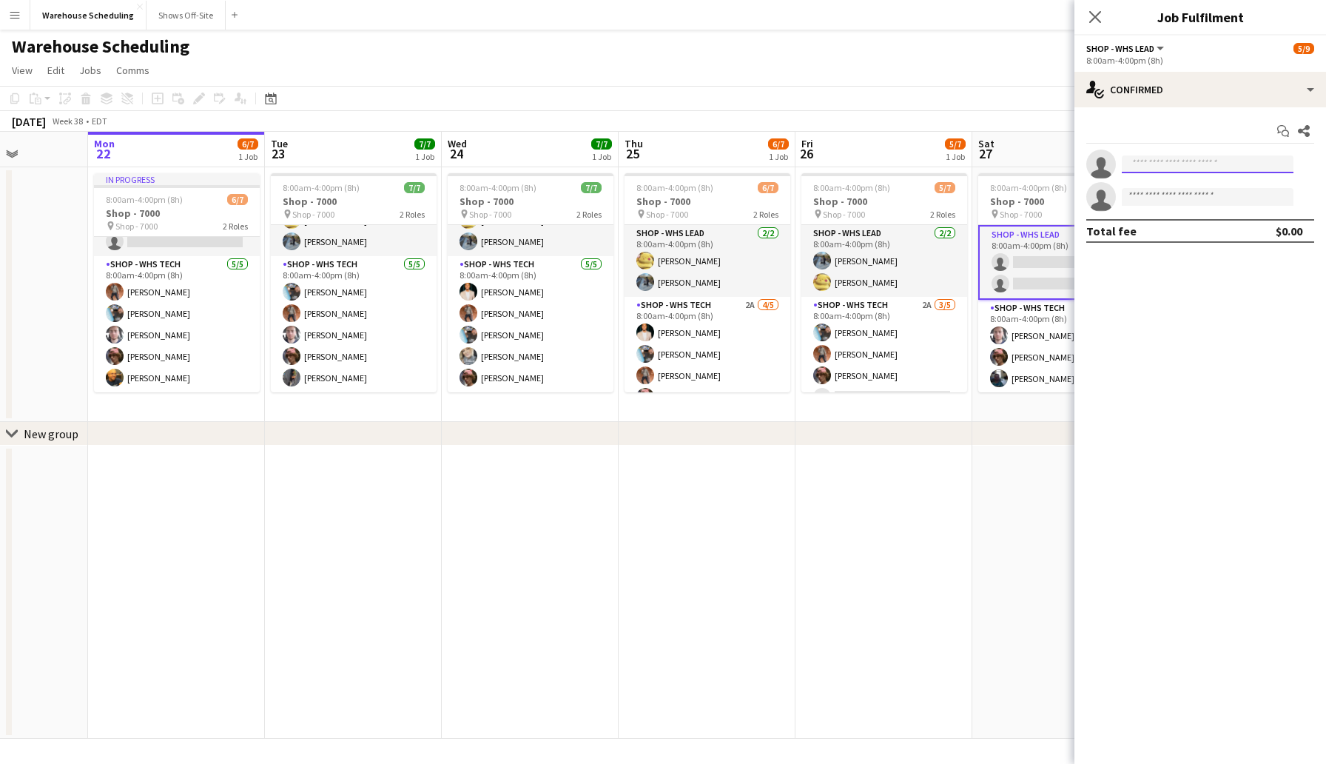
click at [1157, 165] on input at bounding box center [1208, 164] width 172 height 18
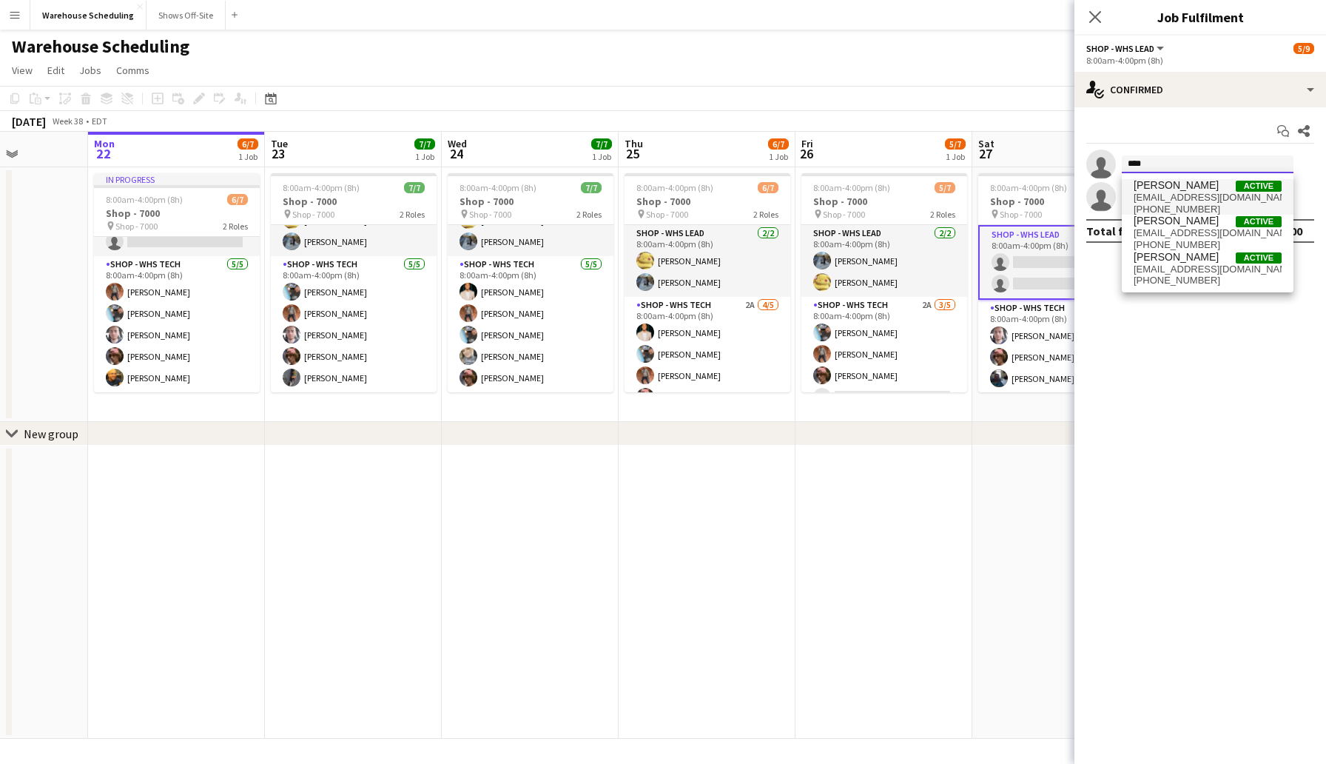
type input "****"
click at [1191, 195] on span "[EMAIL_ADDRESS][DOMAIN_NAME]" at bounding box center [1208, 198] width 148 height 12
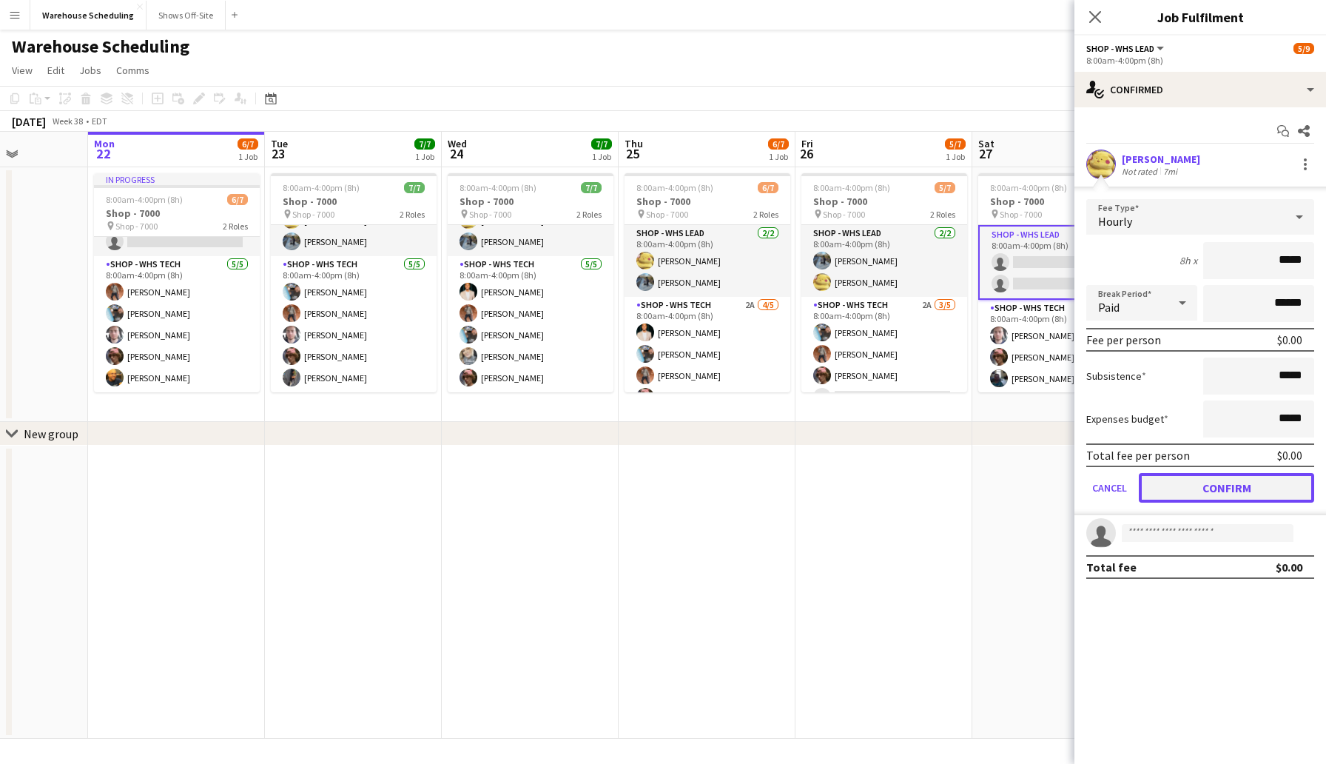
click at [1243, 485] on button "Confirm" at bounding box center [1226, 488] width 175 height 30
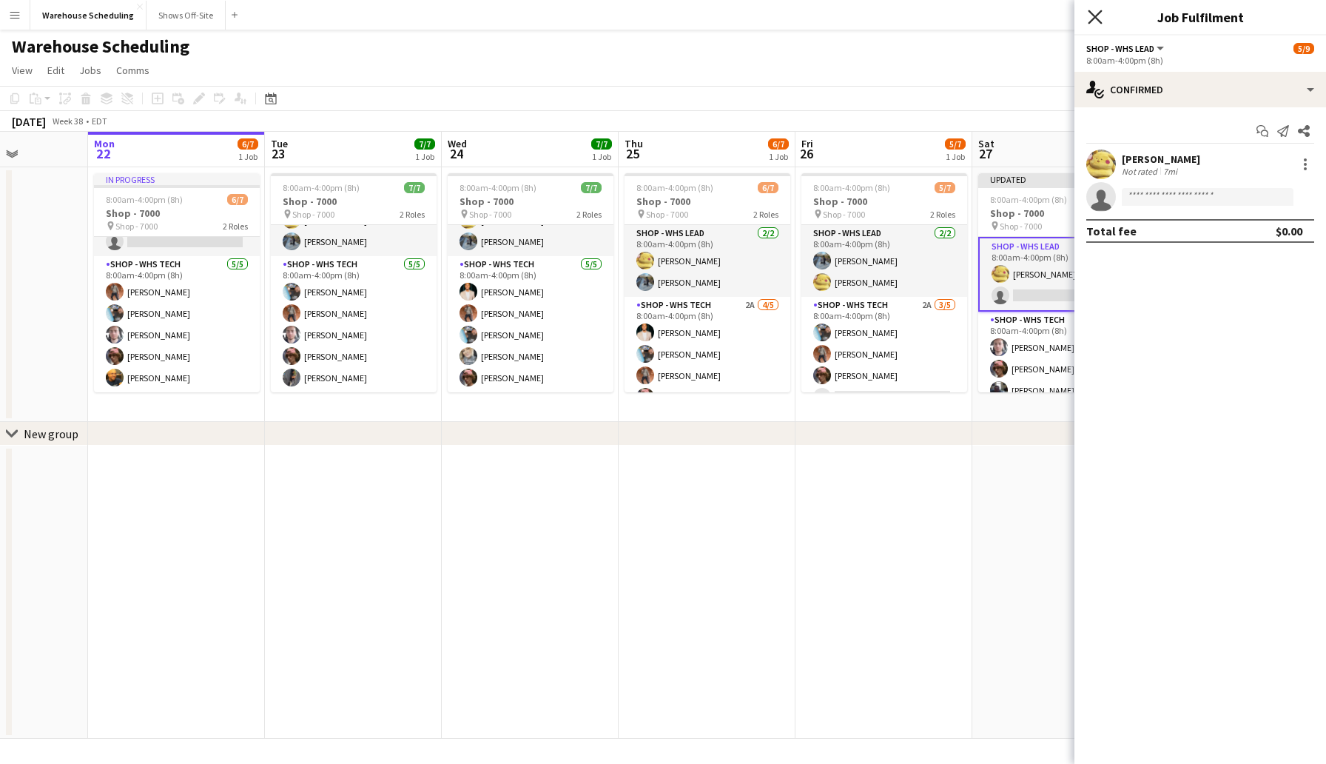
click at [1094, 15] on icon "Close pop-in" at bounding box center [1095, 17] width 14 height 14
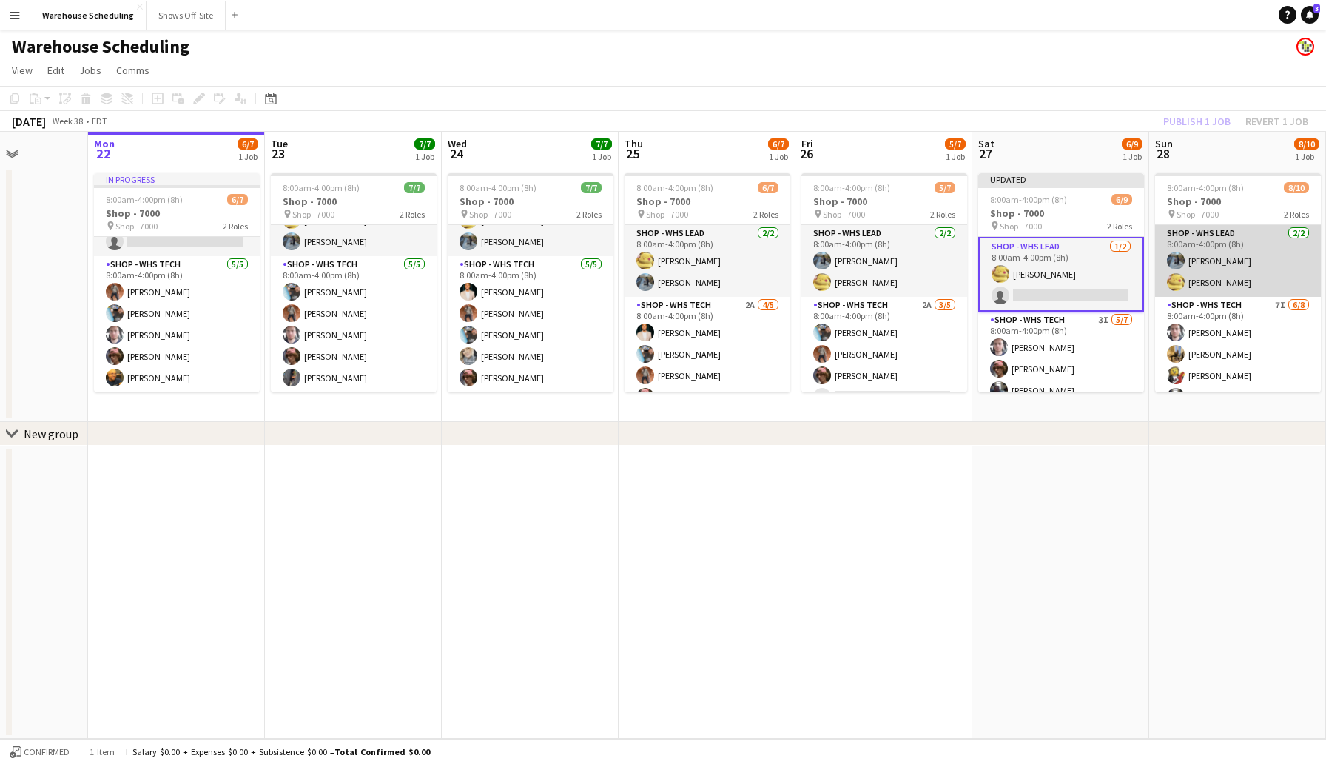
click at [1205, 282] on app-card-role "Shop - WHS Lead [DATE] 8:00am-4:00pm (8h) [PERSON_NAME] [PERSON_NAME]" at bounding box center [1238, 261] width 166 height 72
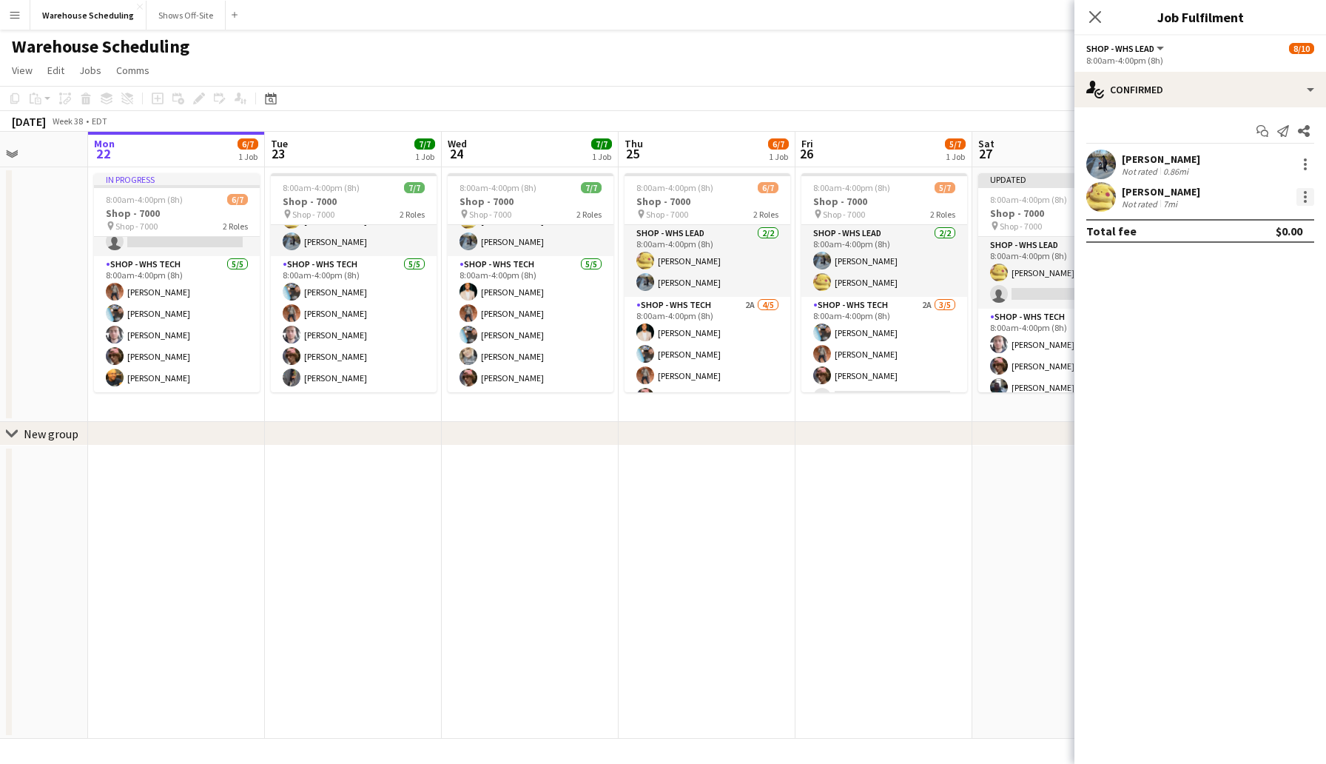
click at [1308, 194] on div at bounding box center [1305, 197] width 18 height 18
click at [1240, 357] on button "Remove" at bounding box center [1256, 367] width 115 height 36
click at [1092, 12] on icon "Close pop-in" at bounding box center [1095, 17] width 14 height 14
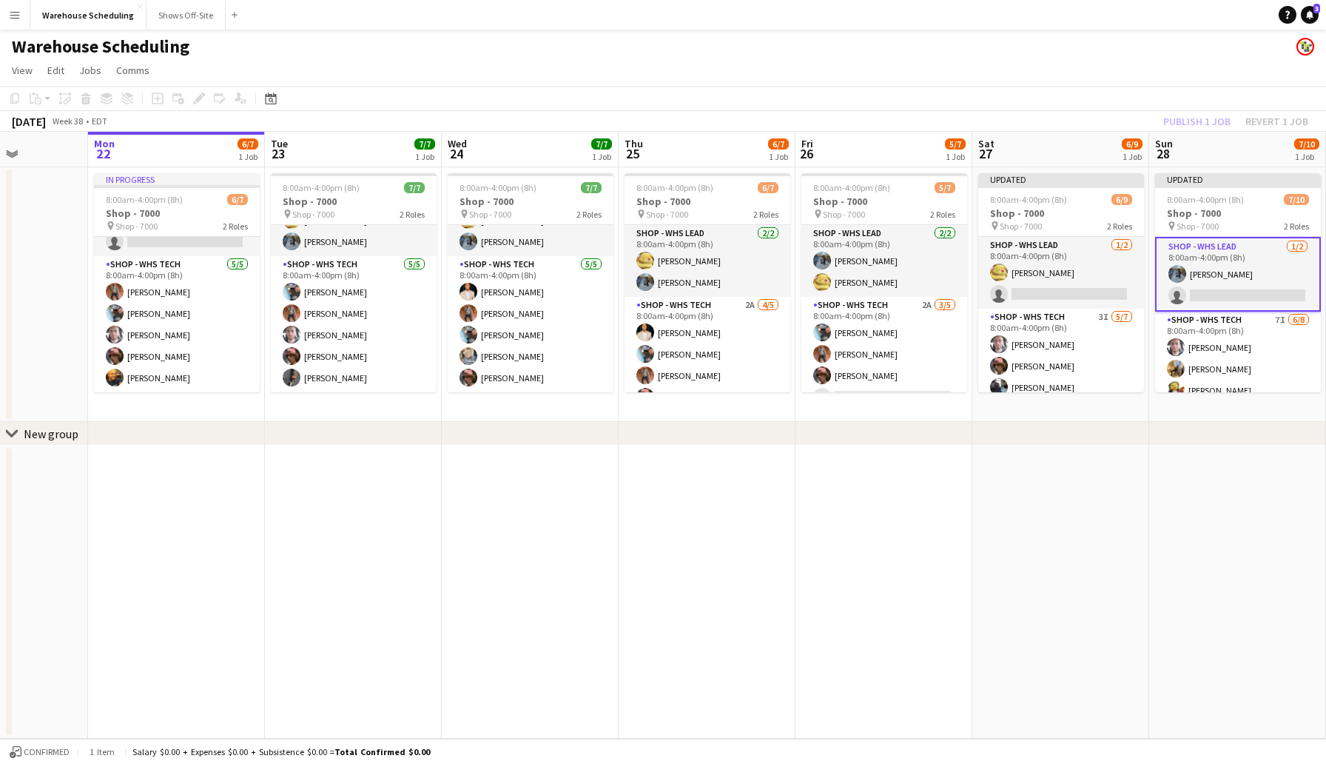
click at [1163, 90] on app-toolbar "Copy Paste Paste Command V Paste with crew Command Shift V Paste linked Job [GE…" at bounding box center [663, 98] width 1326 height 25
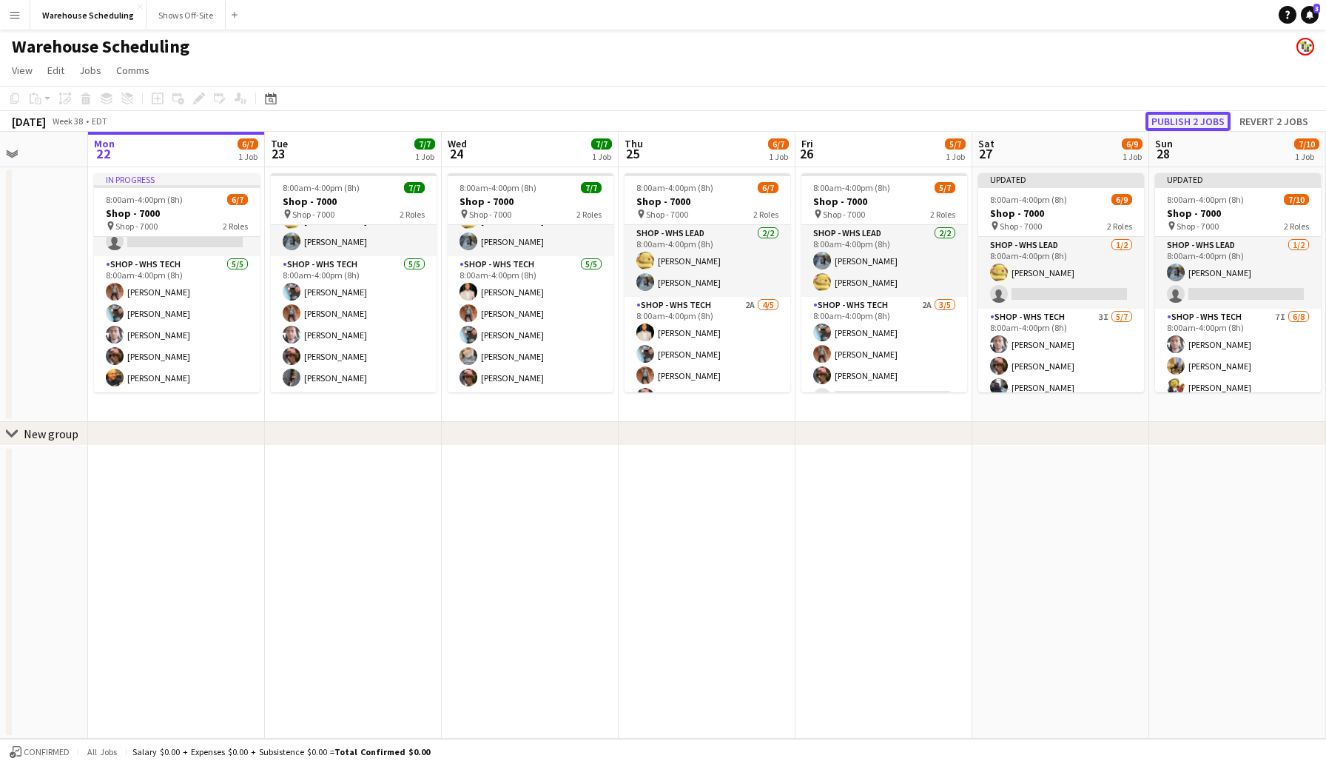
click at [1202, 124] on button "Publish 2 jobs" at bounding box center [1188, 121] width 85 height 19
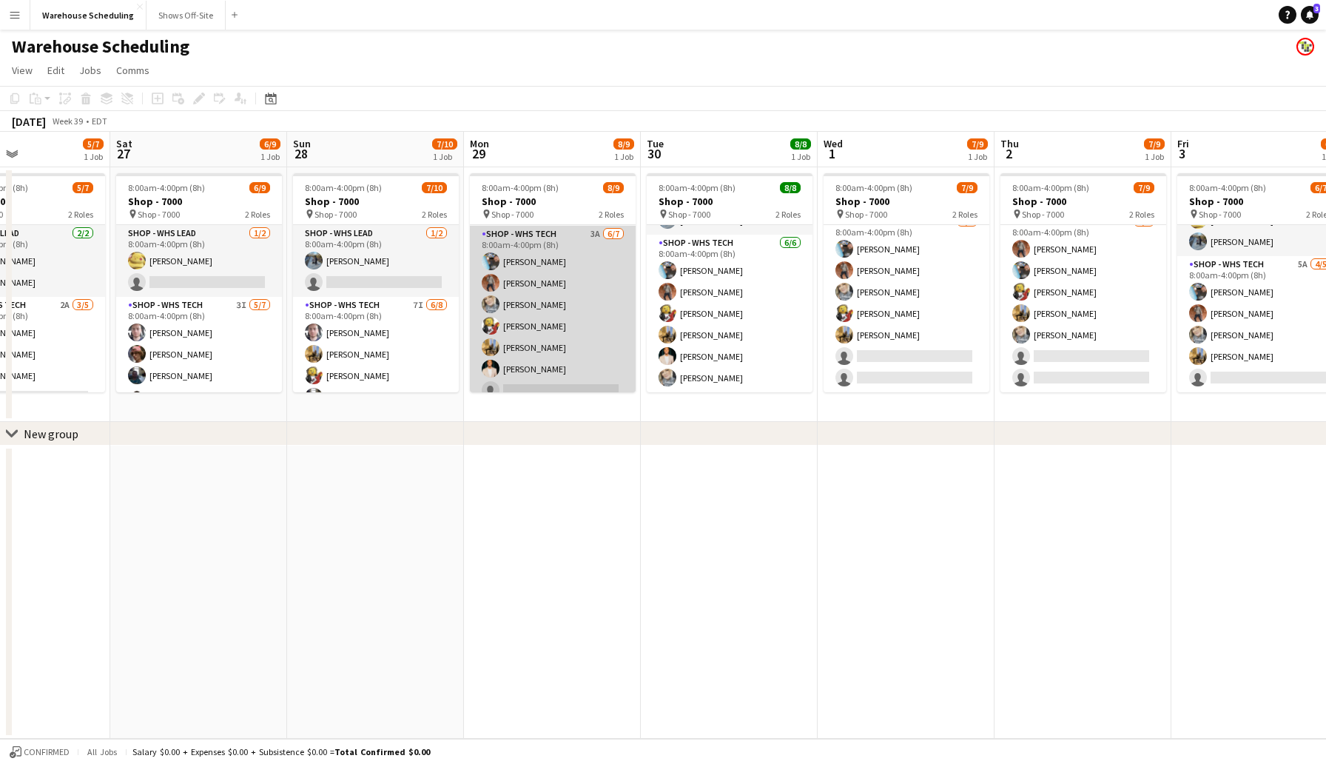
scroll to position [84, 0]
click at [531, 378] on app-card-role "Shop - WHS Tech 3A [DATE] 8:00am-4:00pm (8h) [PERSON_NAME] [PERSON_NAME] [PERSO…" at bounding box center [553, 302] width 166 height 179
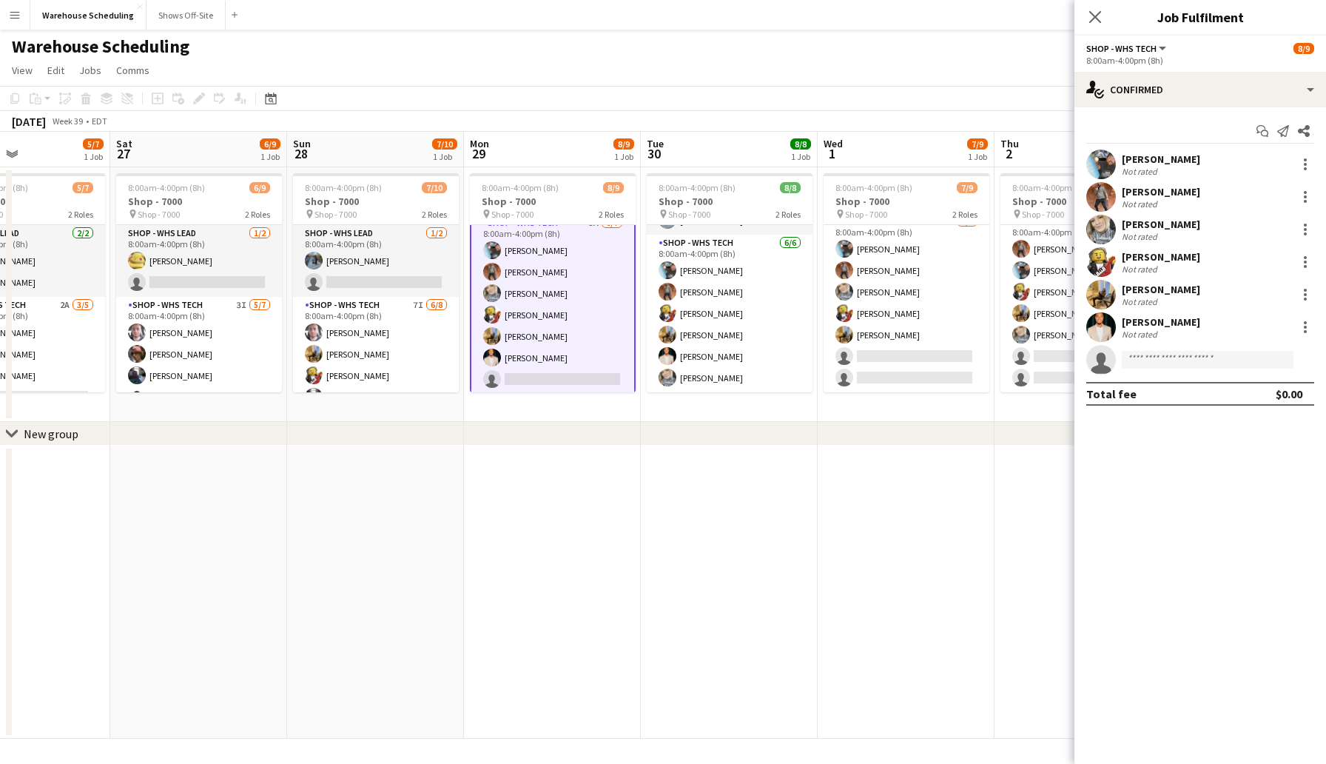
scroll to position [85, 0]
click at [1166, 85] on div "single-neutral-actions-check-2 Confirmed" at bounding box center [1200, 90] width 252 height 36
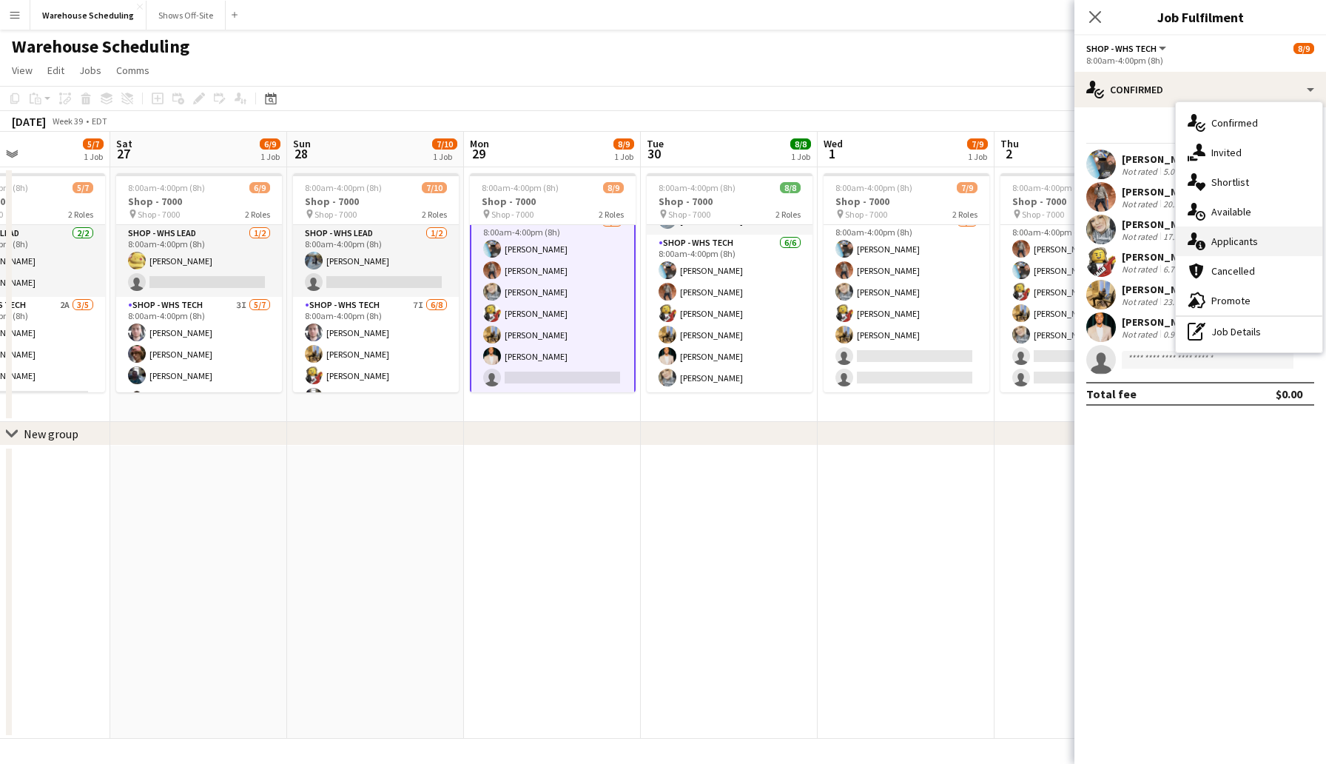
click at [1255, 241] on span "Applicants" at bounding box center [1234, 241] width 47 height 13
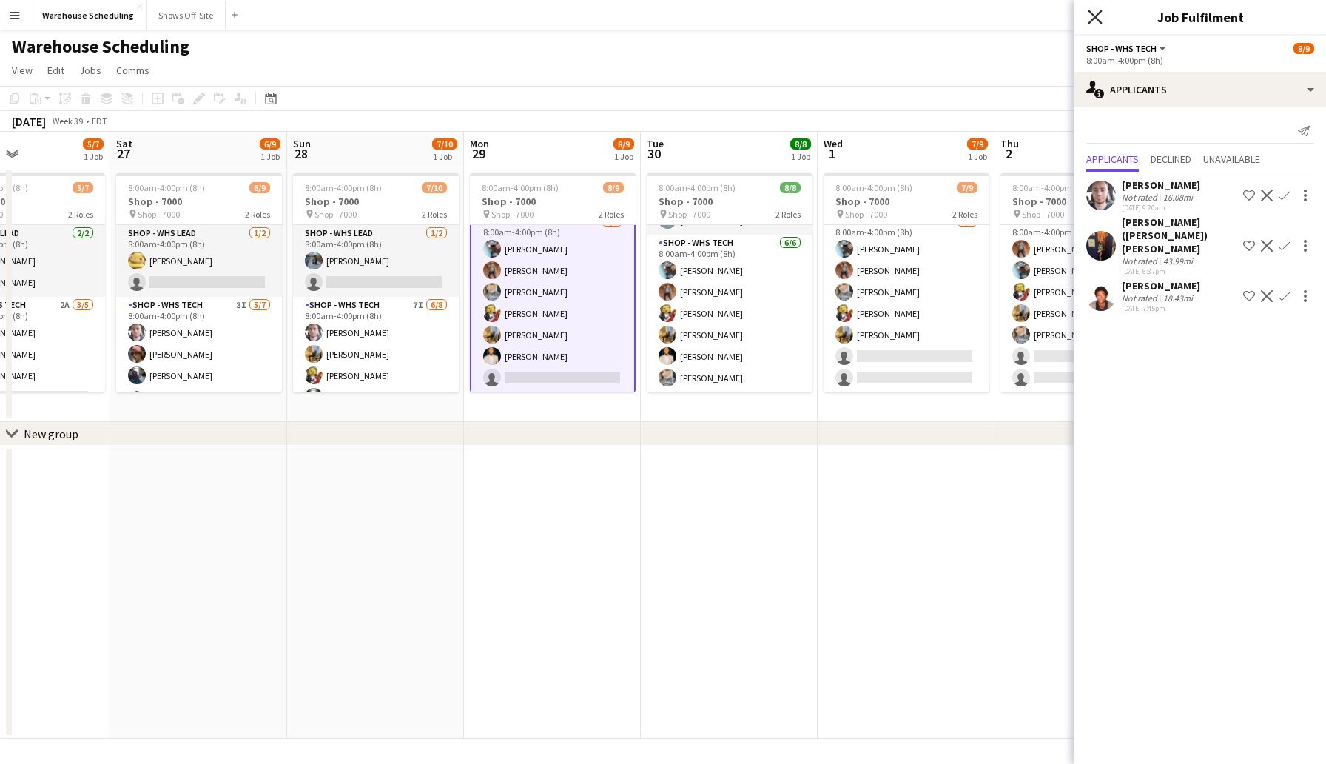
click at [1094, 13] on icon "Close pop-in" at bounding box center [1095, 17] width 14 height 14
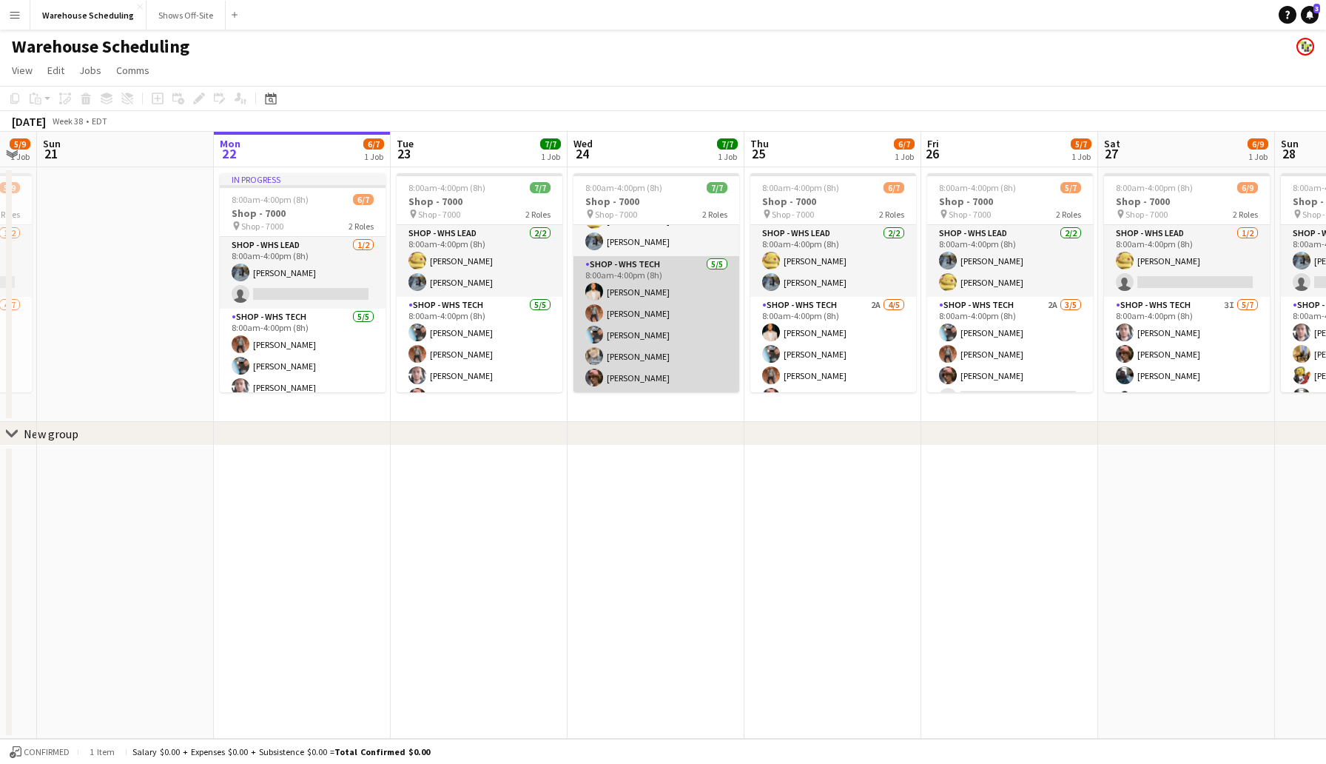
scroll to position [0, 0]
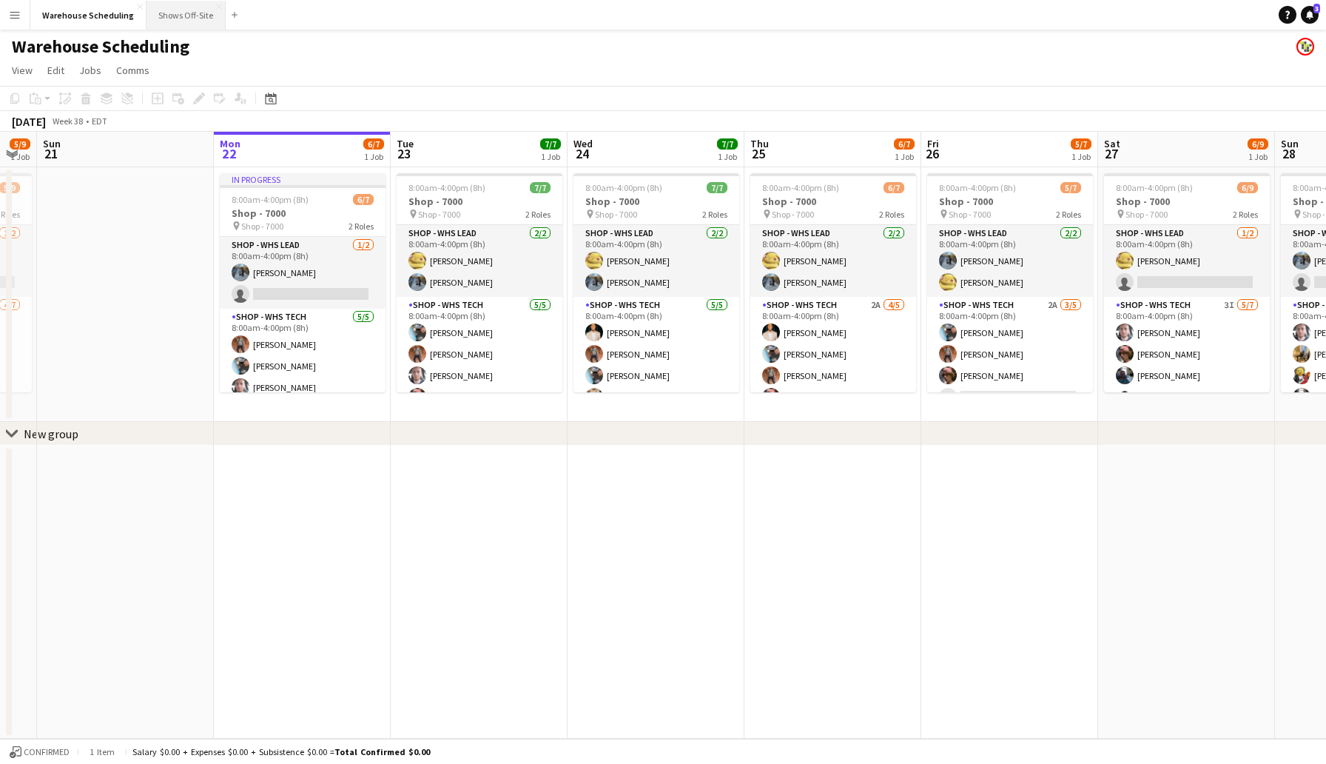
click at [184, 13] on button "Shows Off-Site Close" at bounding box center [186, 15] width 79 height 29
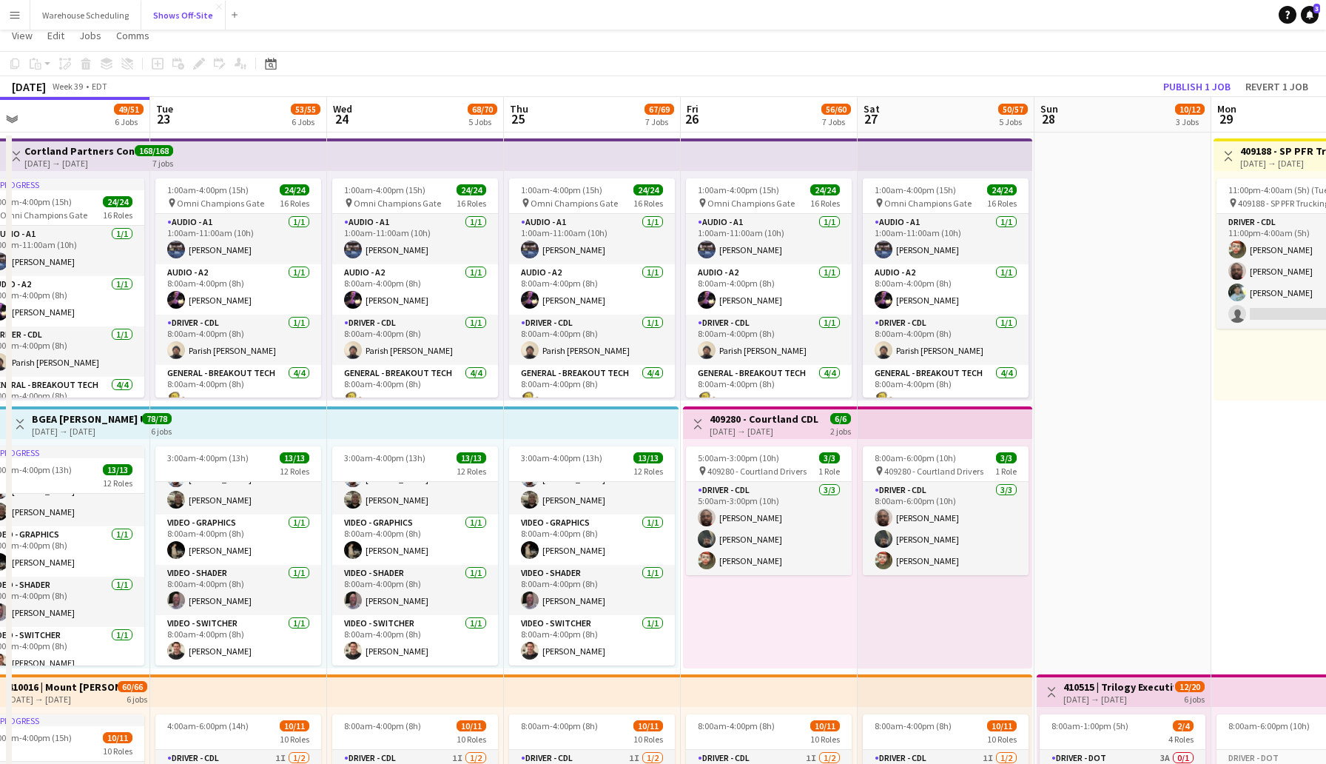
scroll to position [14, 0]
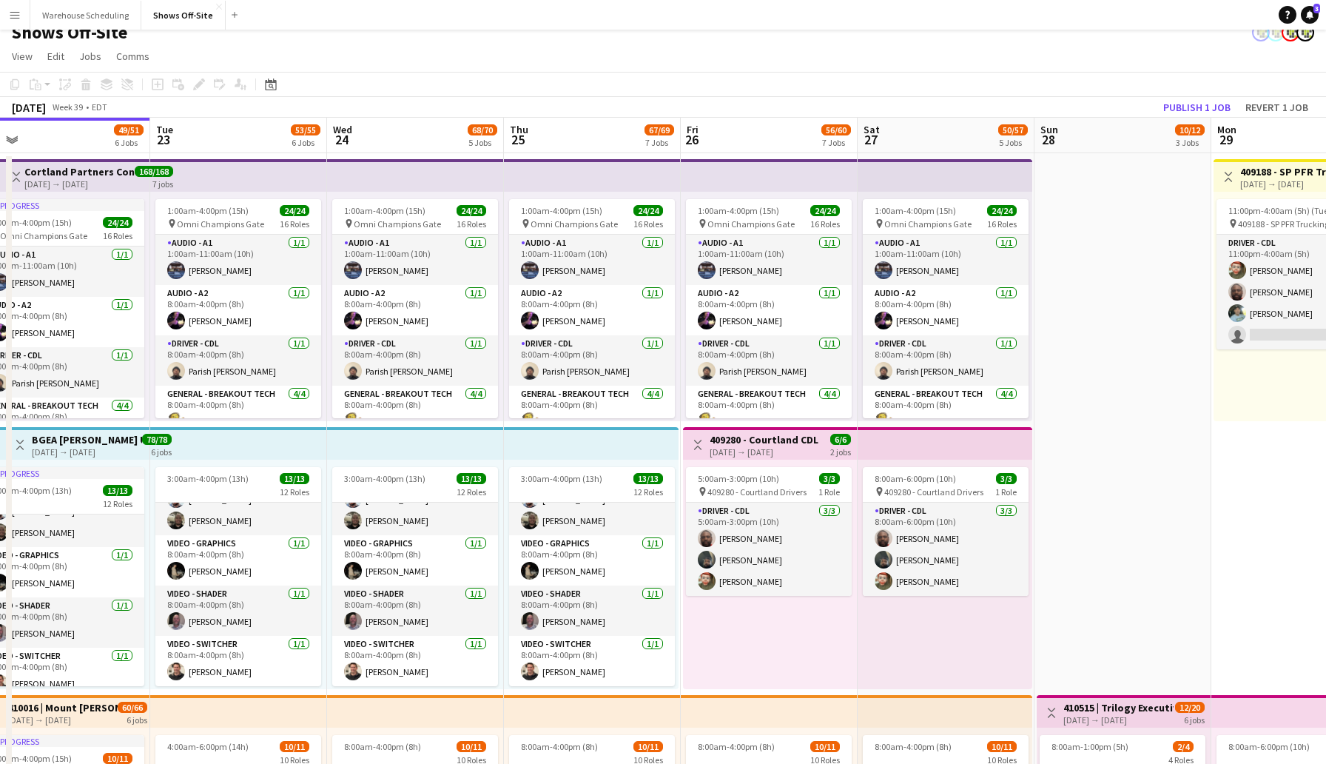
click at [1123, 113] on div "[DATE] Week 39 • EDT Publish 1 job Revert 1 job" at bounding box center [663, 107] width 1326 height 21
click at [1171, 108] on button "Publish 1 job" at bounding box center [1196, 107] width 79 height 19
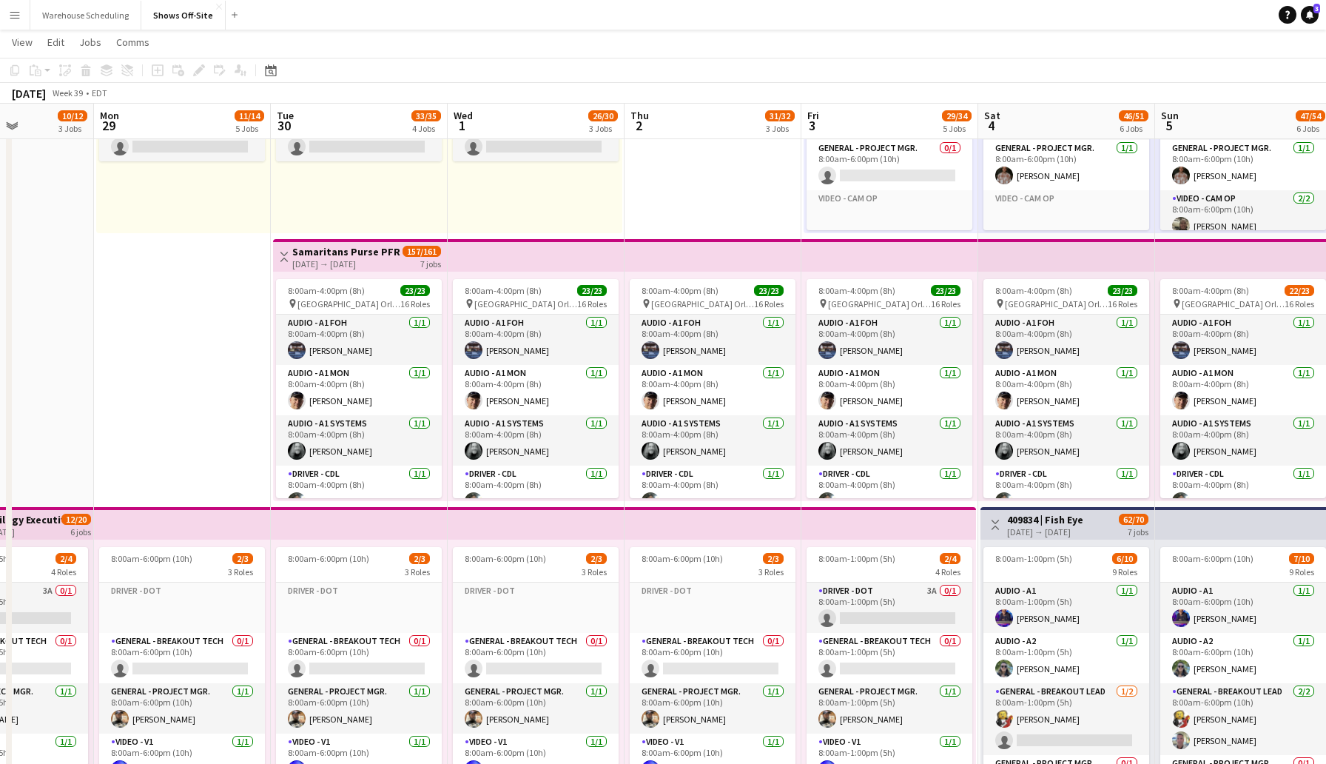
scroll to position [0, 610]
